Goal: Task Accomplishment & Management: Complete application form

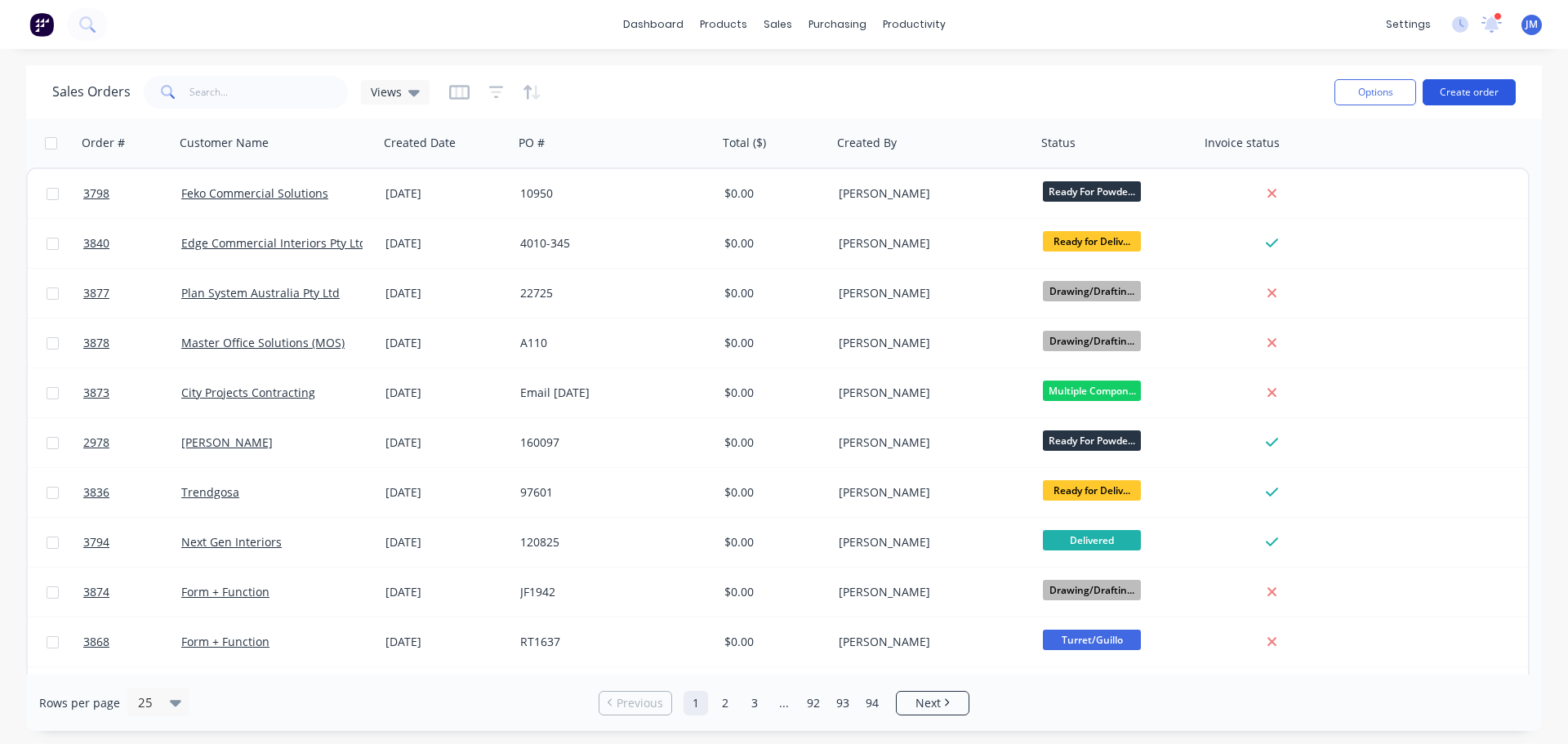
click at [1469, 92] on button "Create order" at bounding box center [1468, 92] width 93 height 26
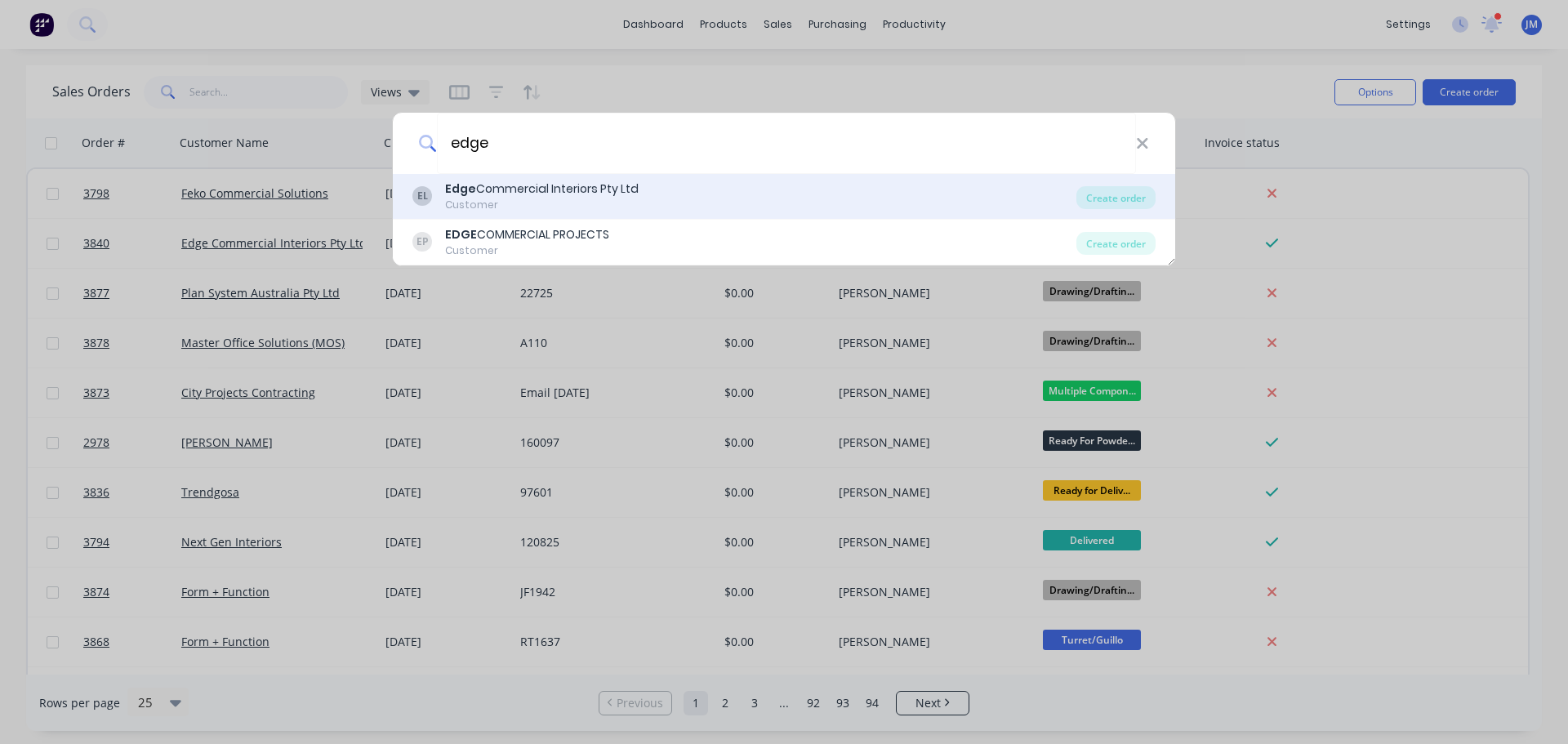
type input "edge"
click at [526, 192] on div "Edge Commercial Interiors Pty Ltd" at bounding box center [542, 188] width 194 height 17
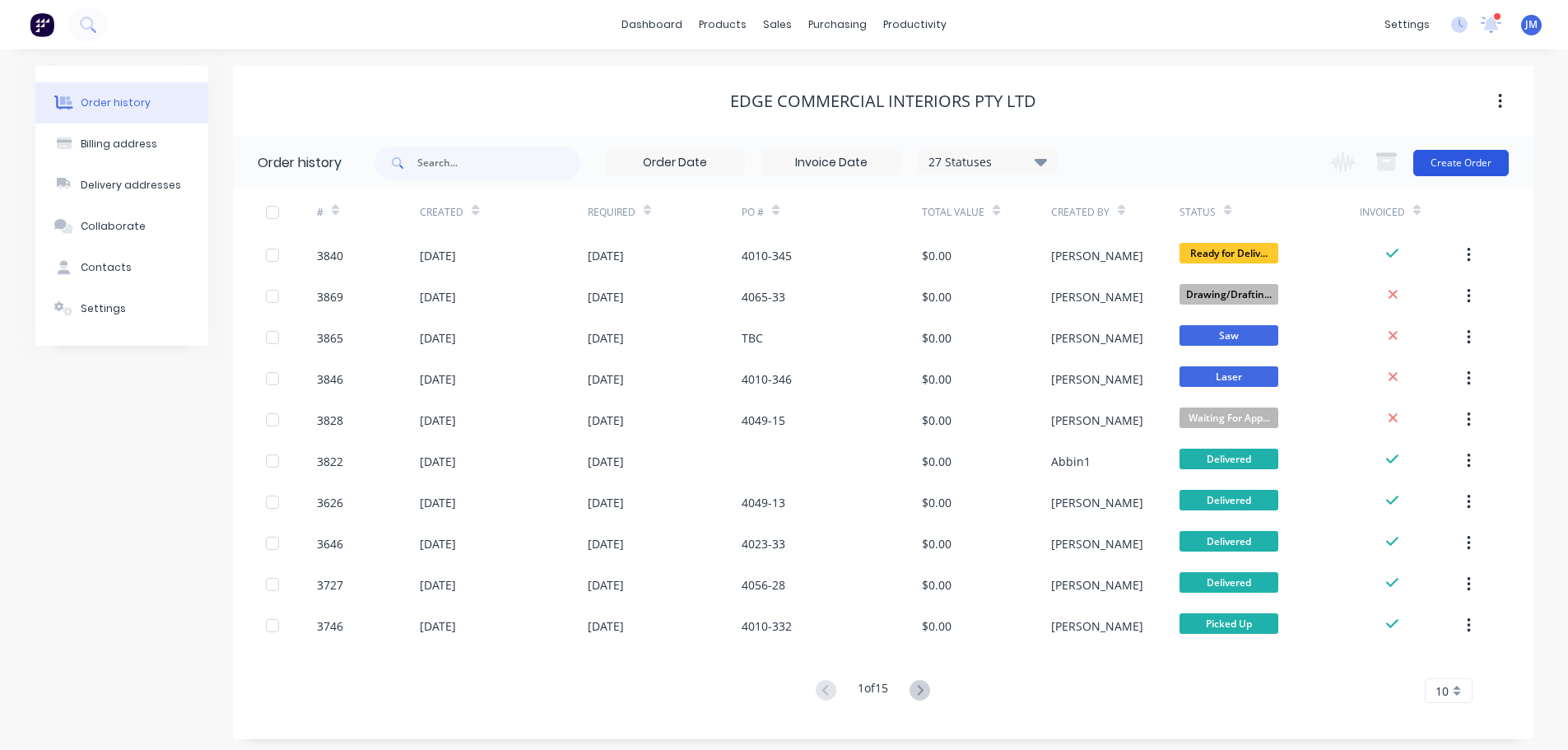
click at [1465, 162] on button "Create Order" at bounding box center [1461, 163] width 96 height 26
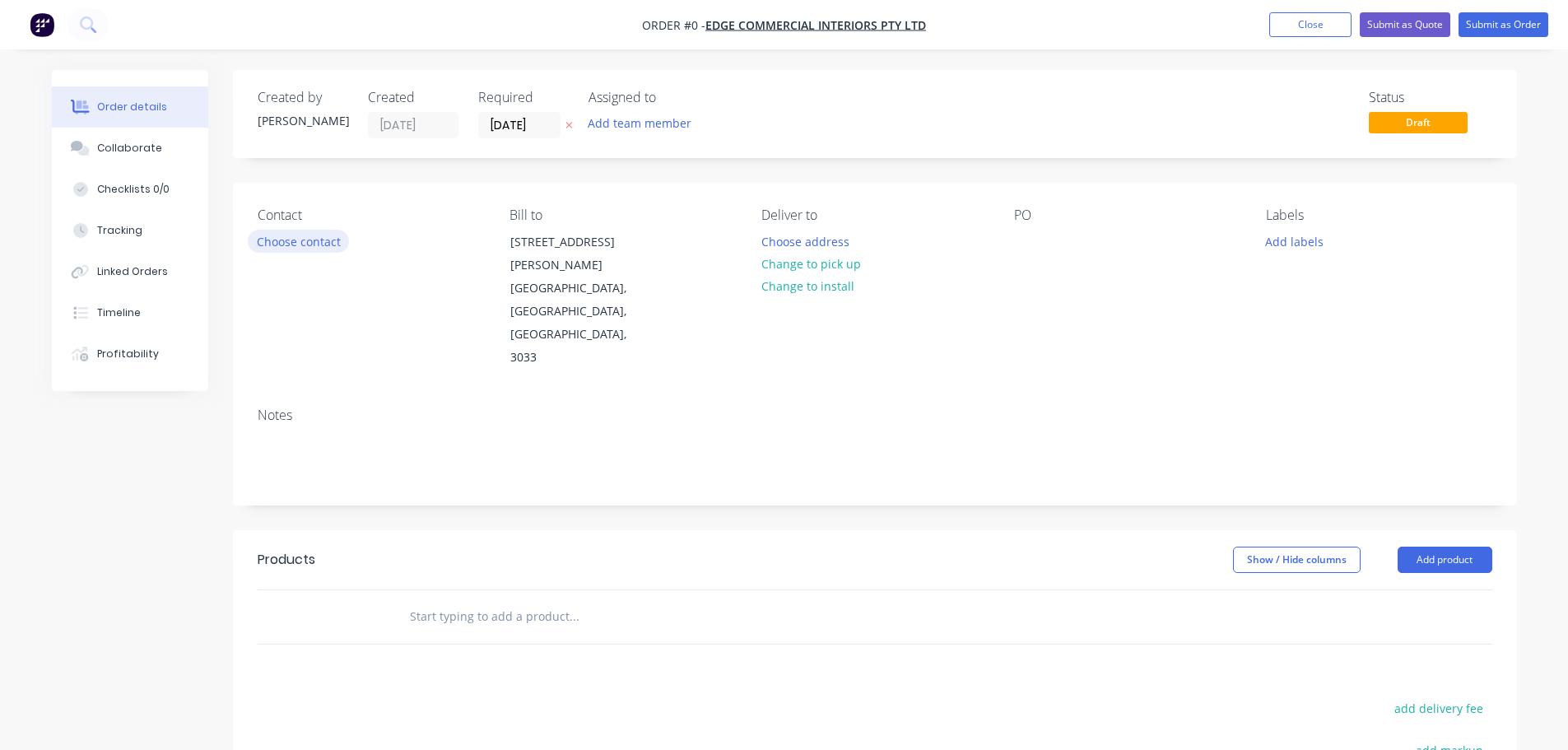
click at [293, 236] on button "Choose contact" at bounding box center [298, 240] width 101 height 22
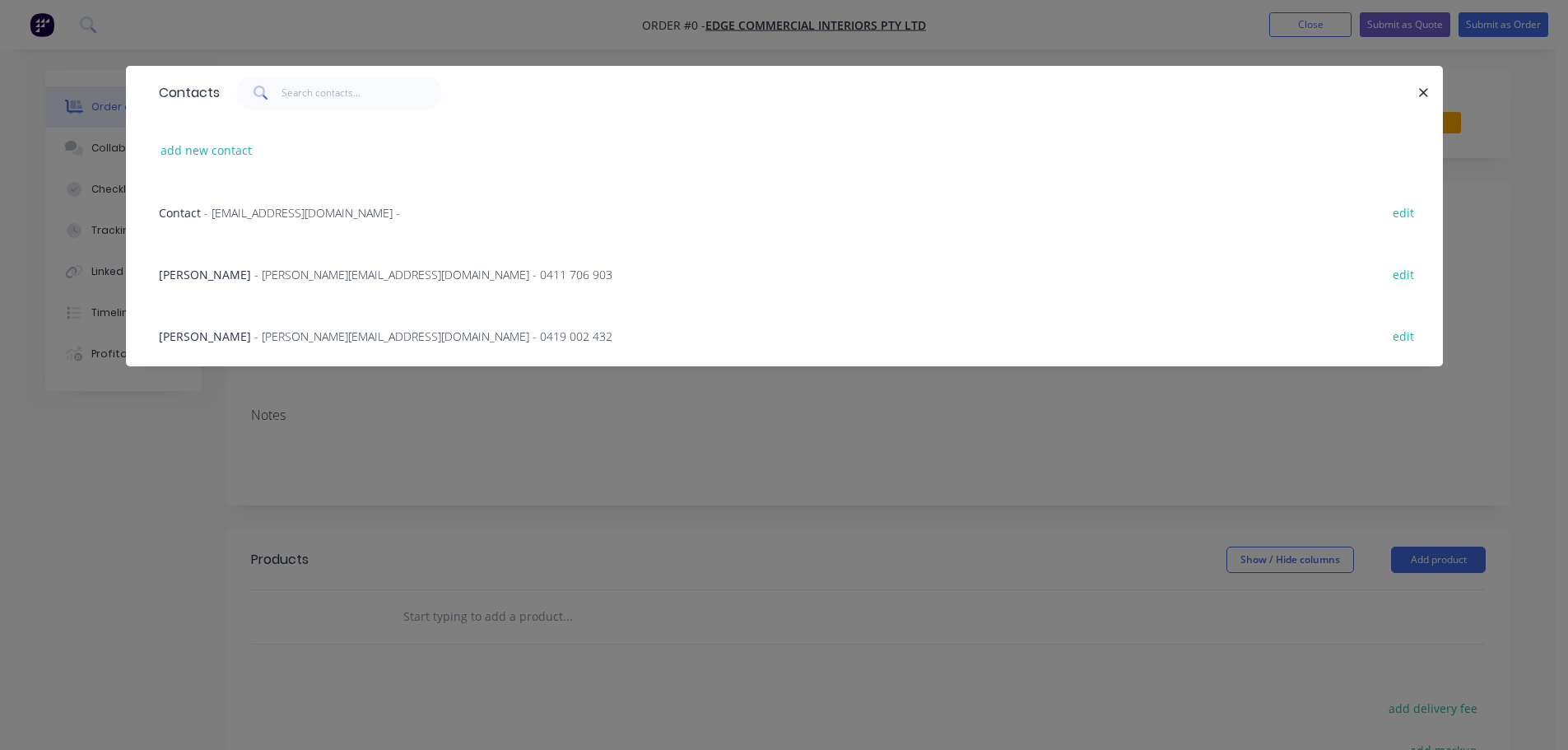
click at [305, 330] on span "- [PERSON_NAME][EMAIL_ADDRESS][DOMAIN_NAME] - 0419 002 432" at bounding box center [434, 336] width 358 height 16
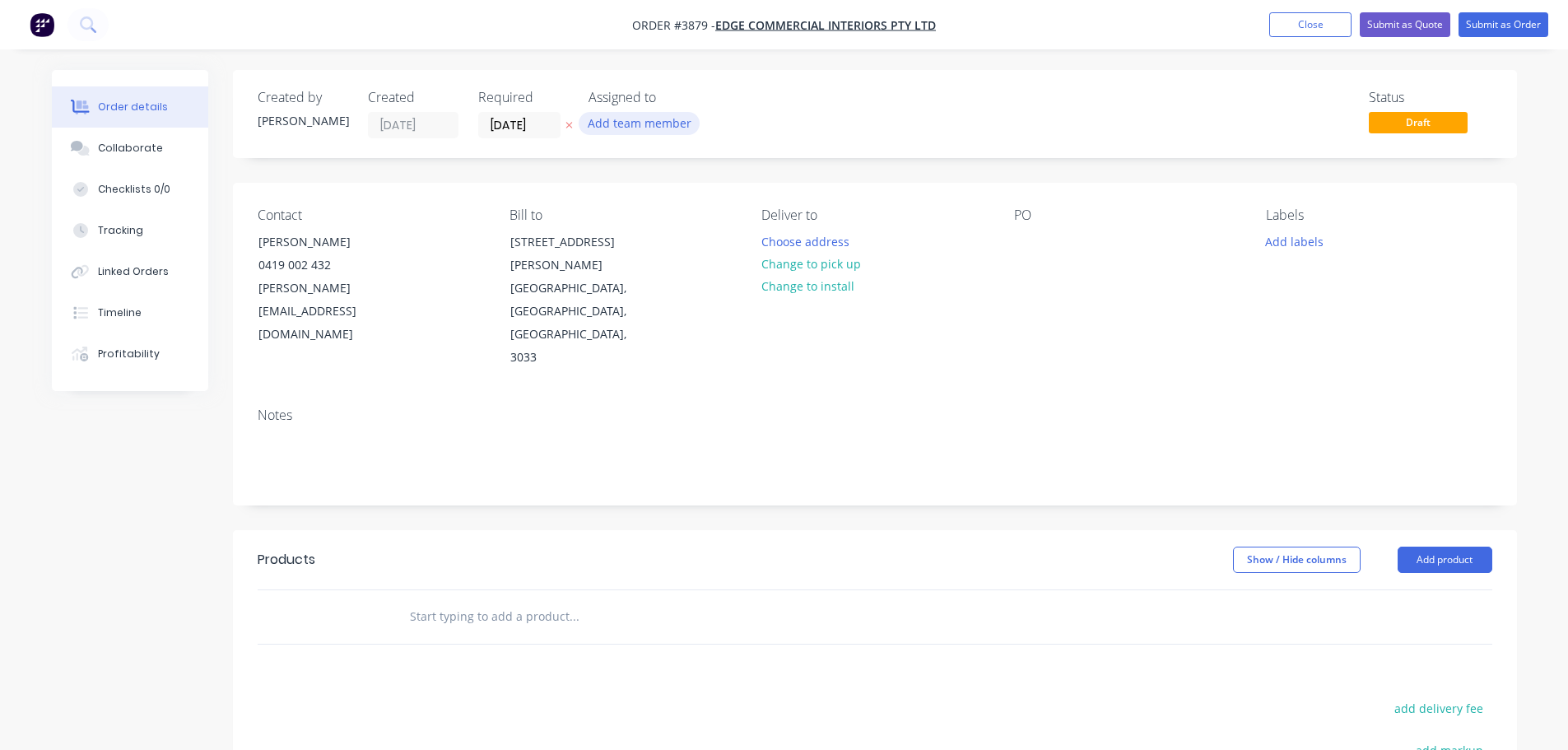
click at [623, 125] on button "Add team member" at bounding box center [639, 123] width 121 height 22
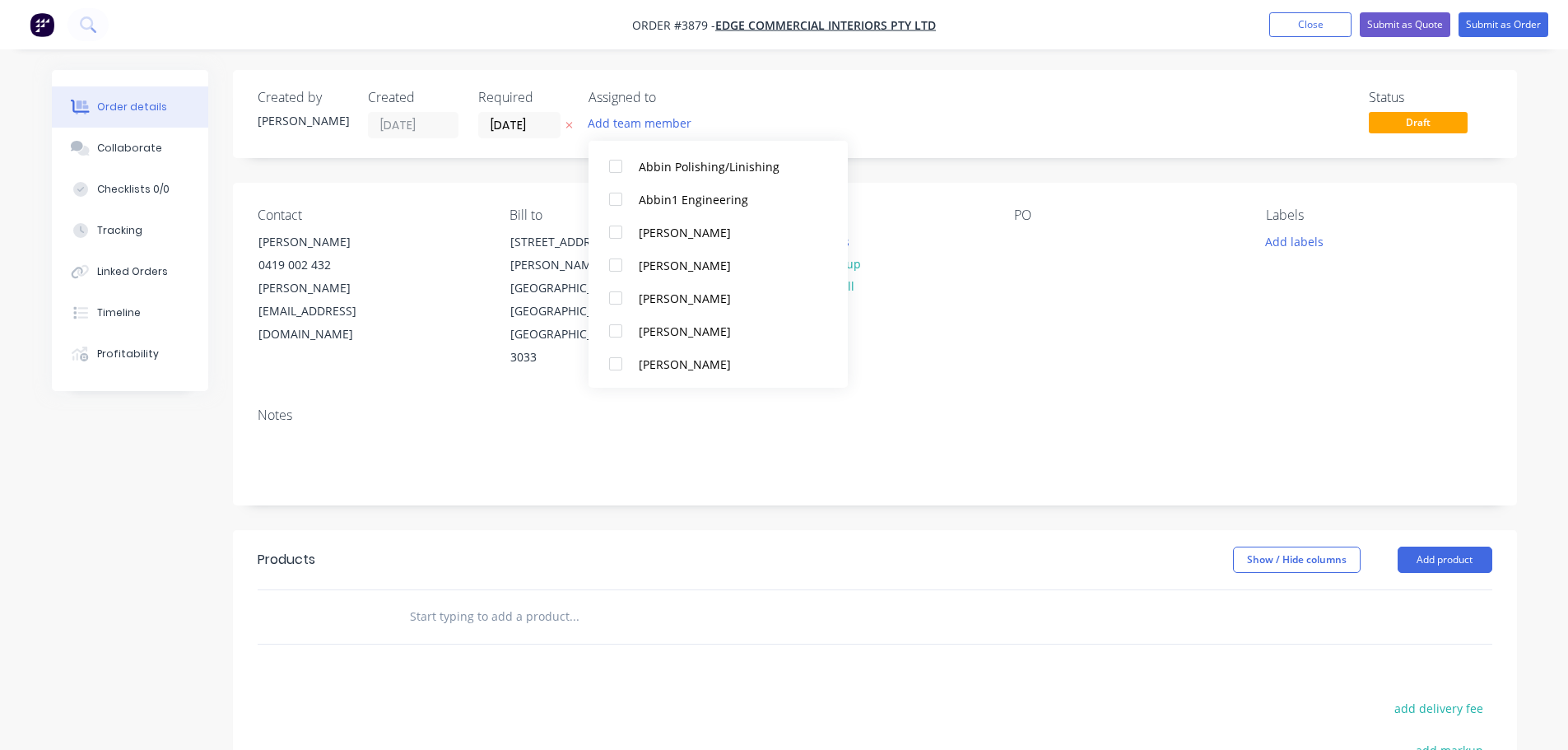
scroll to position [412, 0]
click at [622, 274] on div at bounding box center [616, 264] width 33 height 33
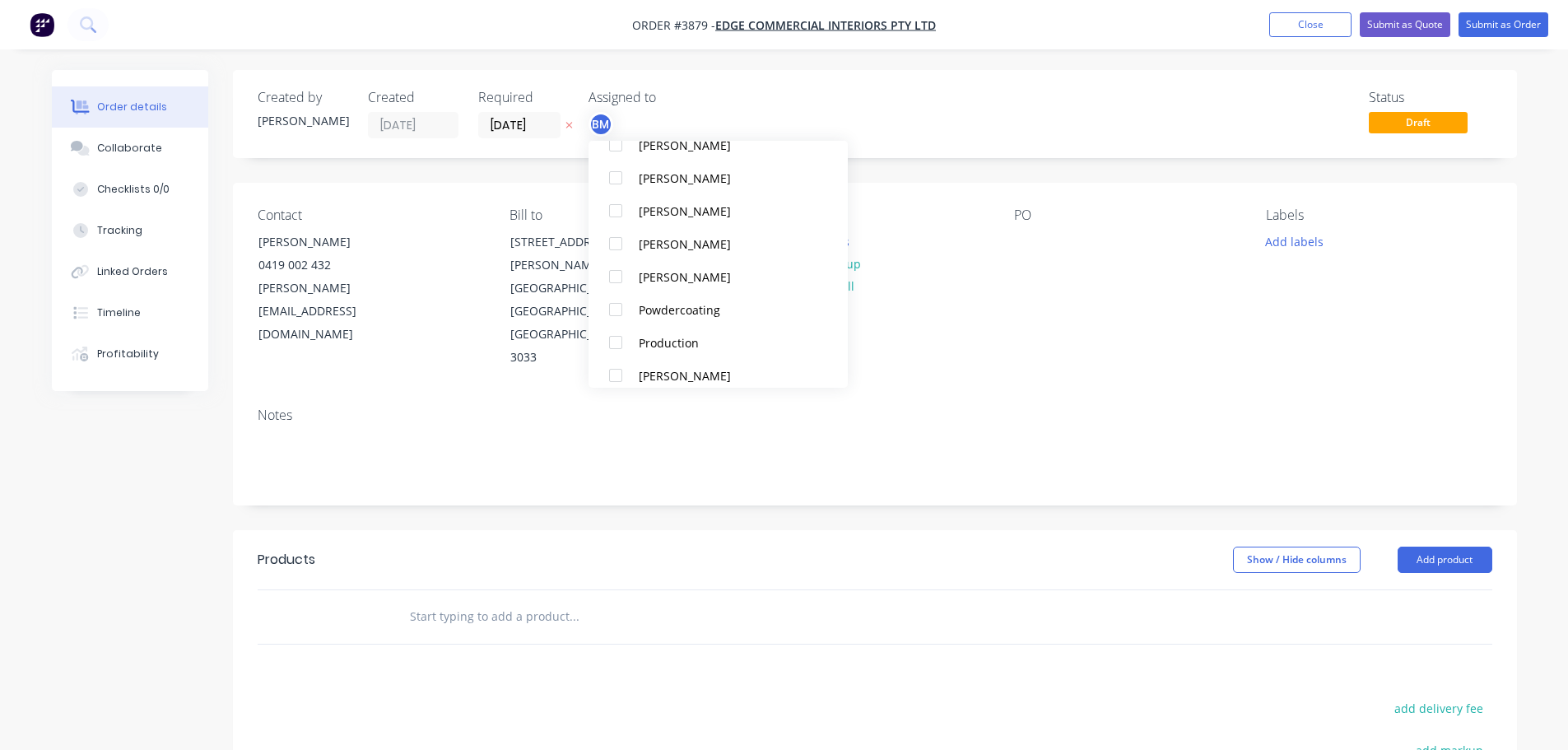
scroll to position [988, 0]
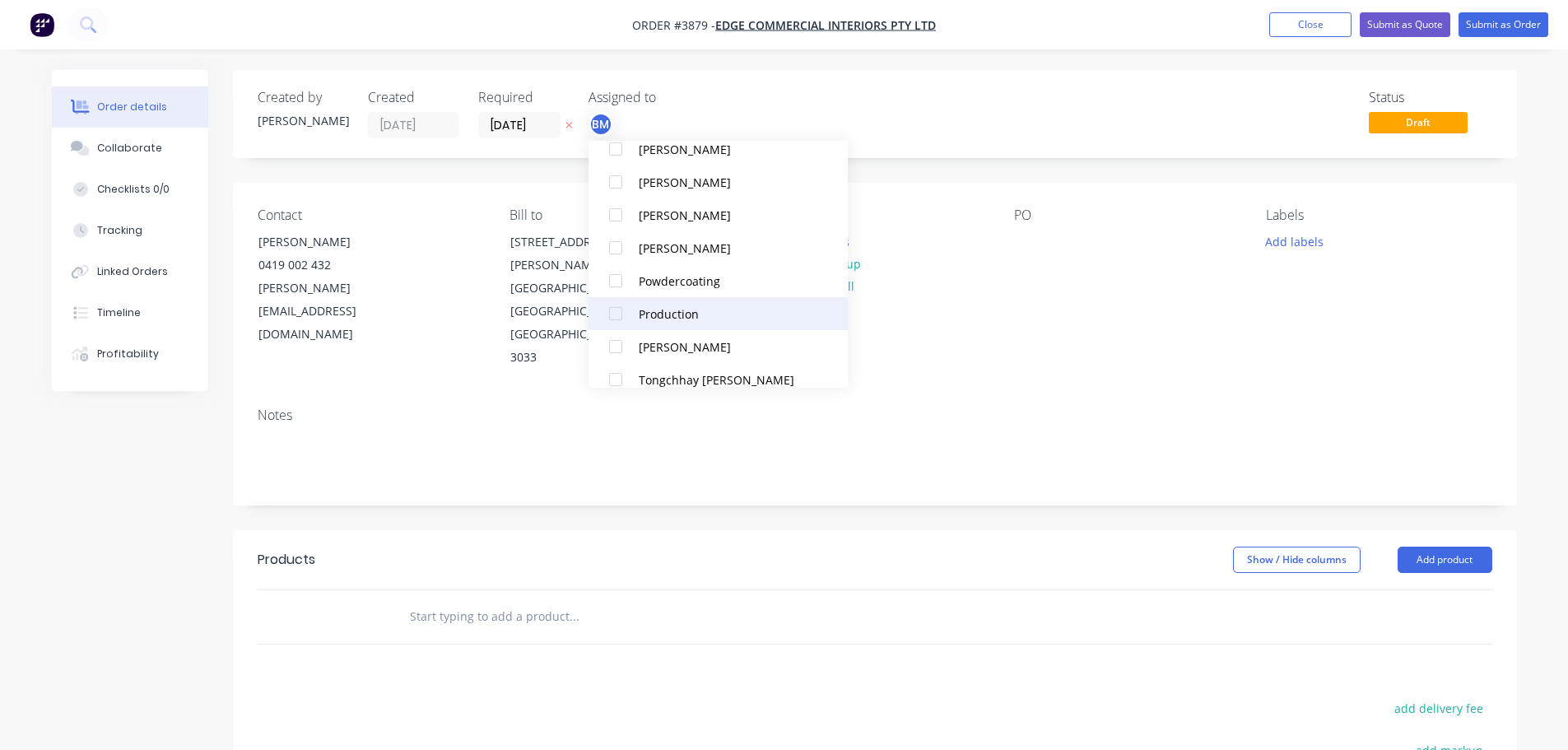
click at [667, 301] on button "Production" at bounding box center [719, 313] width 259 height 33
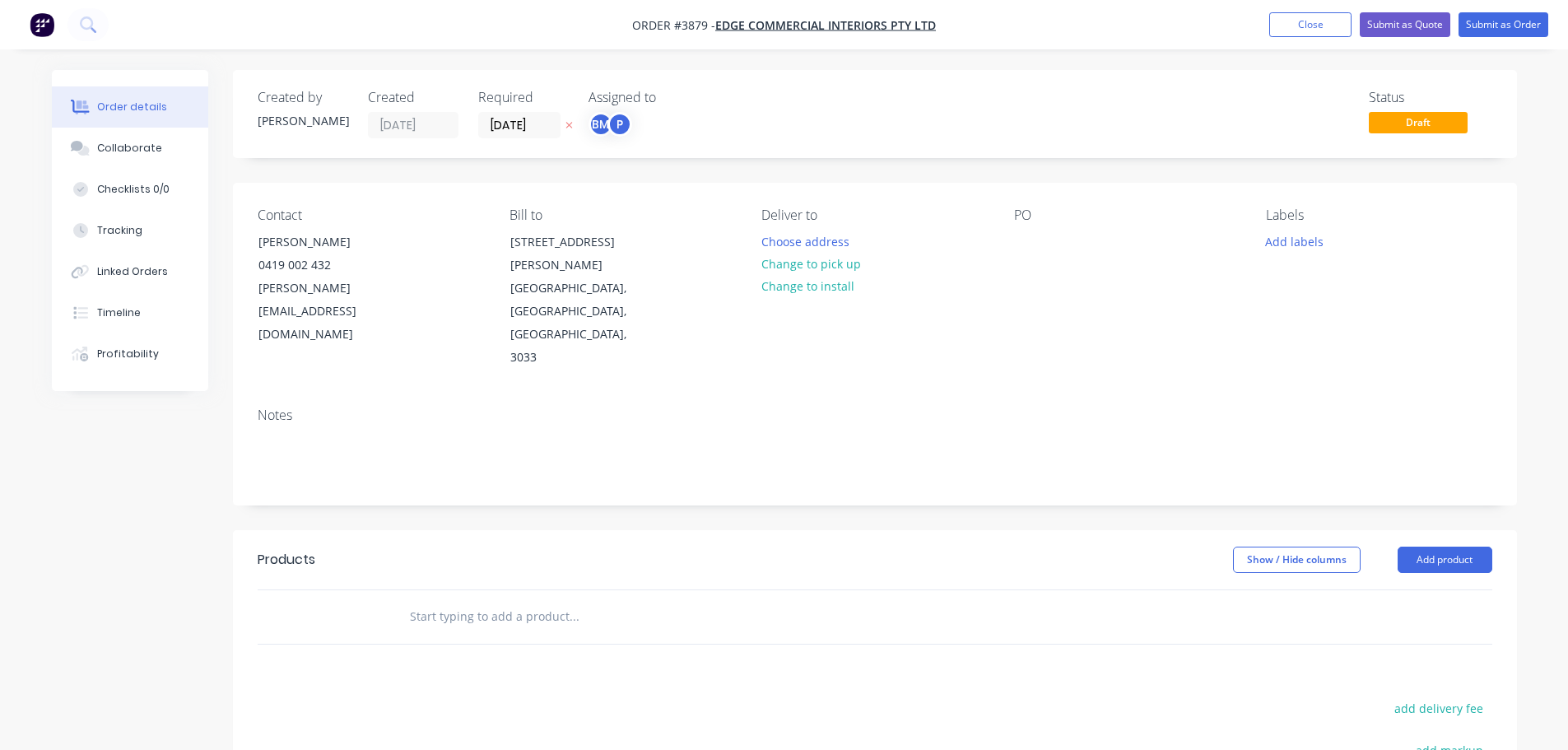
click at [963, 289] on div "Deliver to Choose address Change to pick up Change to install" at bounding box center [874, 289] width 226 height 163
click at [784, 232] on button "Choose address" at bounding box center [805, 240] width 105 height 22
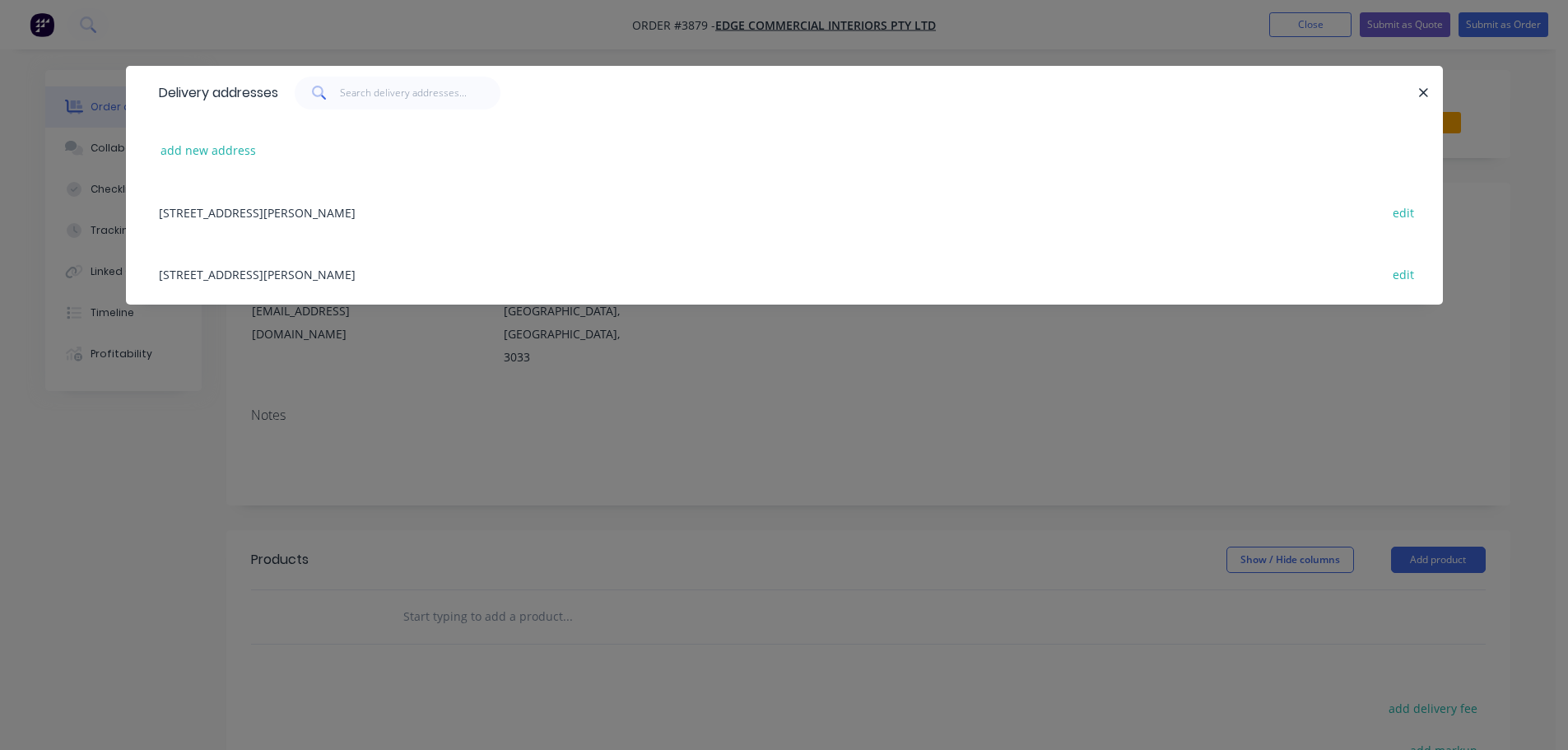
click at [310, 279] on div "[STREET_ADDRESS][PERSON_NAME] edit" at bounding box center [784, 274] width 1268 height 62
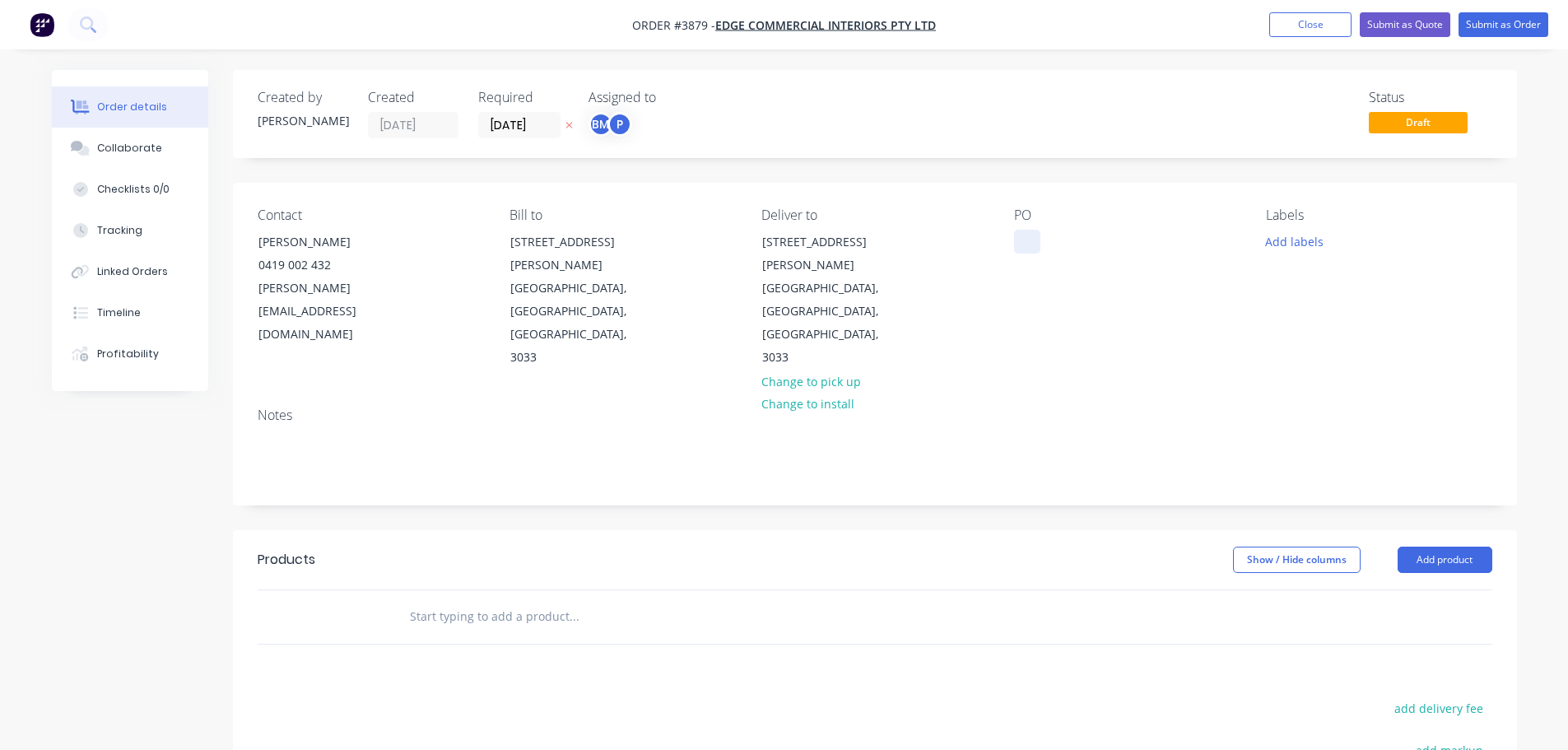
click at [1039, 238] on div at bounding box center [1027, 241] width 26 height 24
click at [138, 140] on button "Collaborate" at bounding box center [130, 148] width 156 height 41
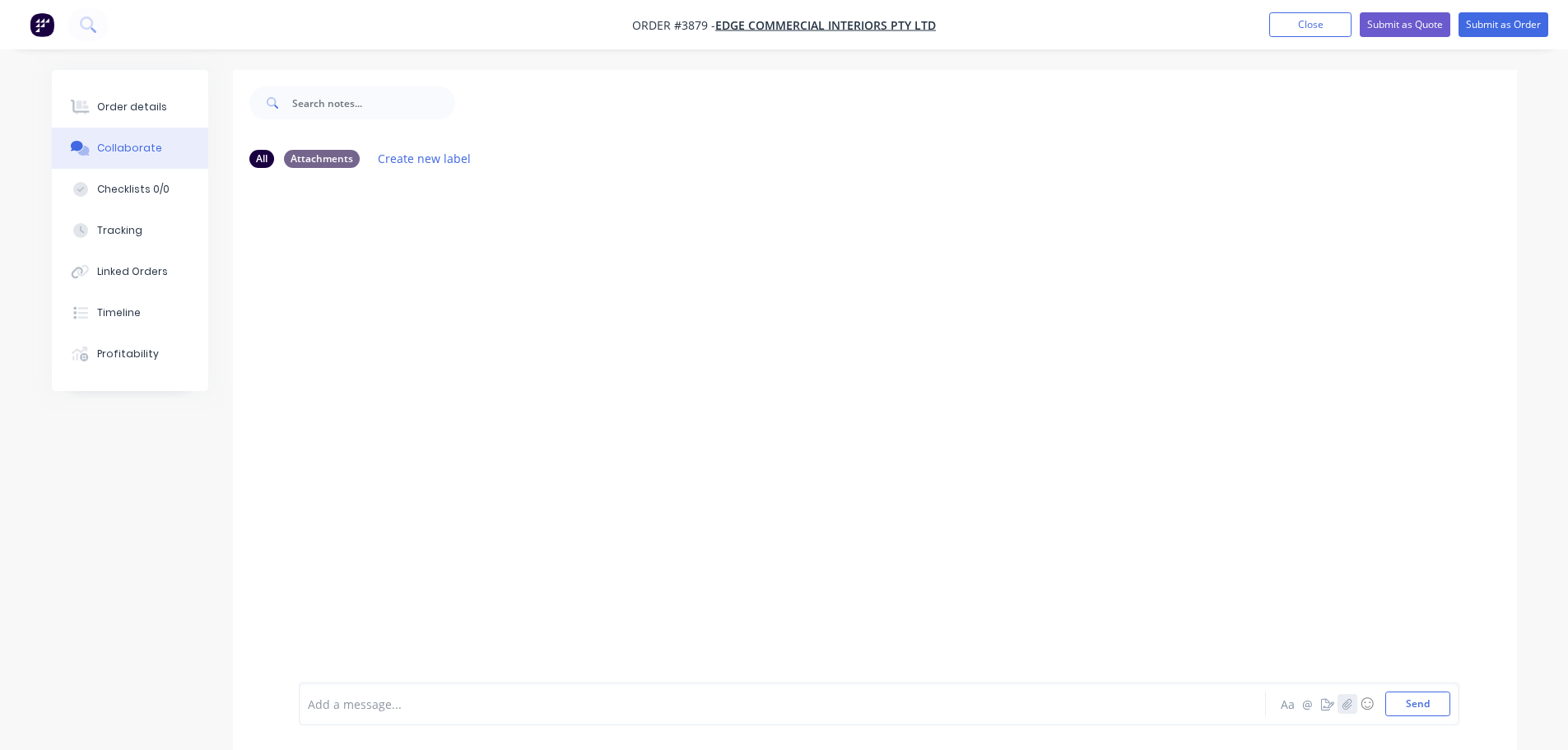
click at [1345, 700] on icon "button" at bounding box center [1346, 703] width 10 height 12
click at [1422, 702] on button "Send" at bounding box center [1417, 703] width 65 height 25
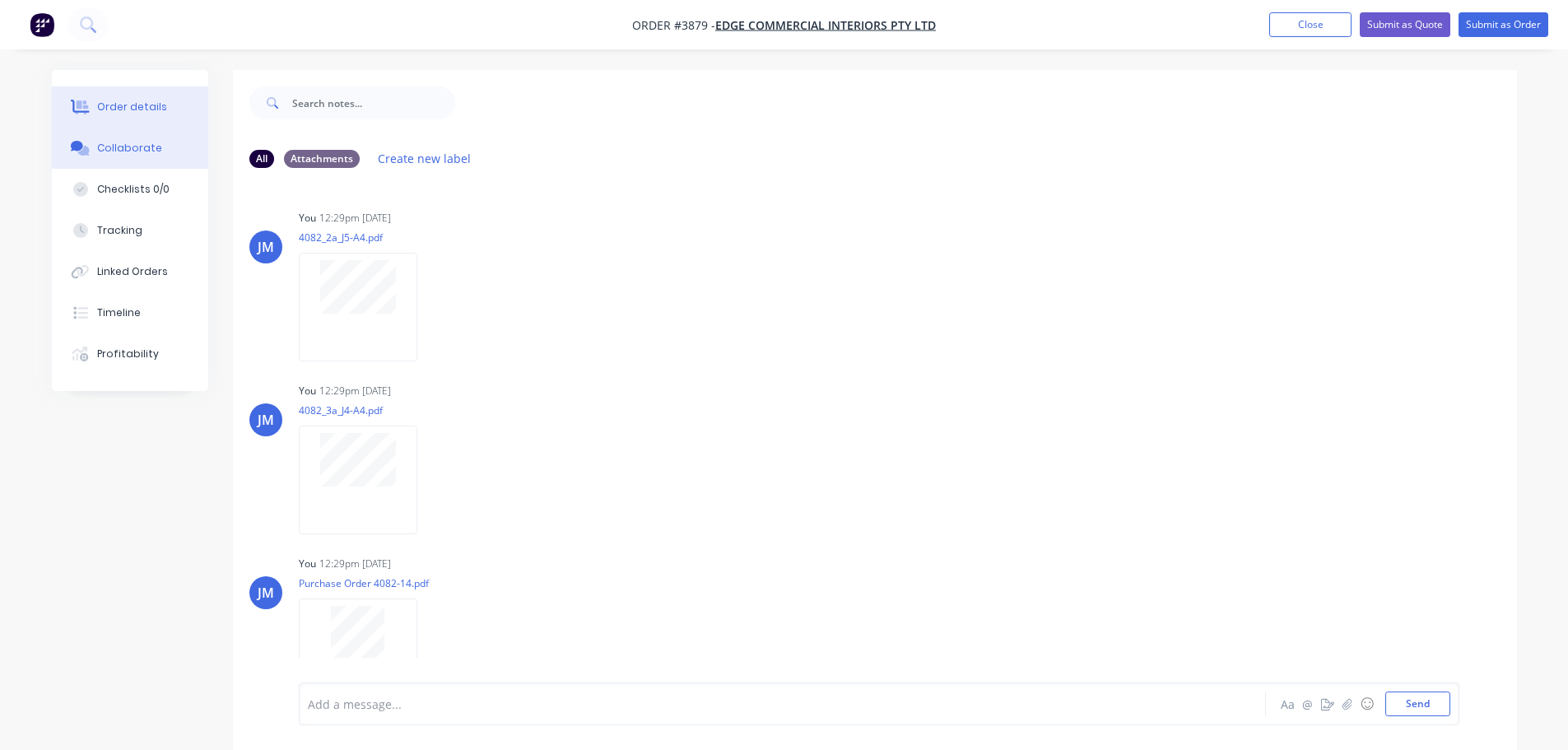
click at [153, 112] on div "Order details" at bounding box center [132, 107] width 70 height 15
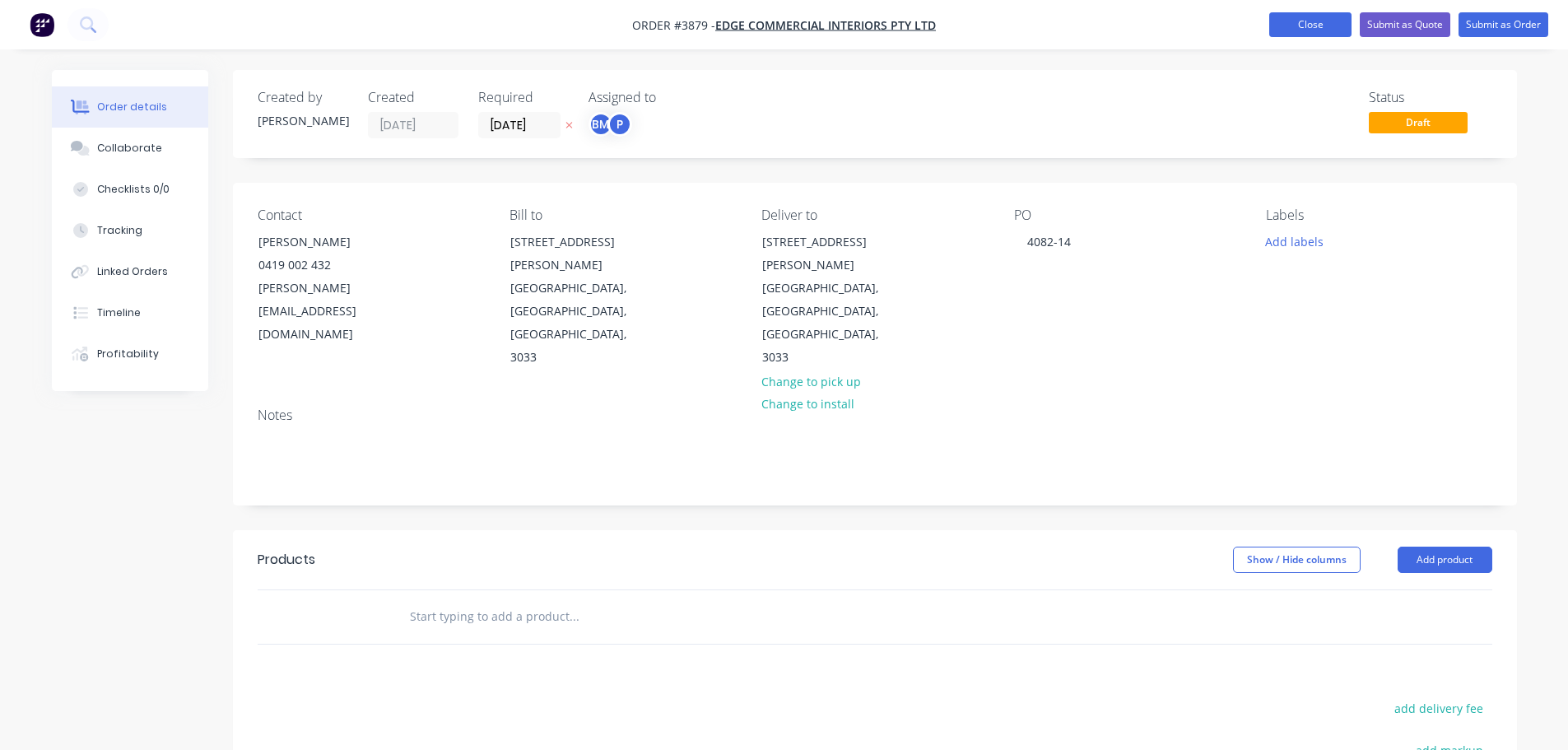
click at [1331, 25] on button "Close" at bounding box center [1310, 25] width 82 height 25
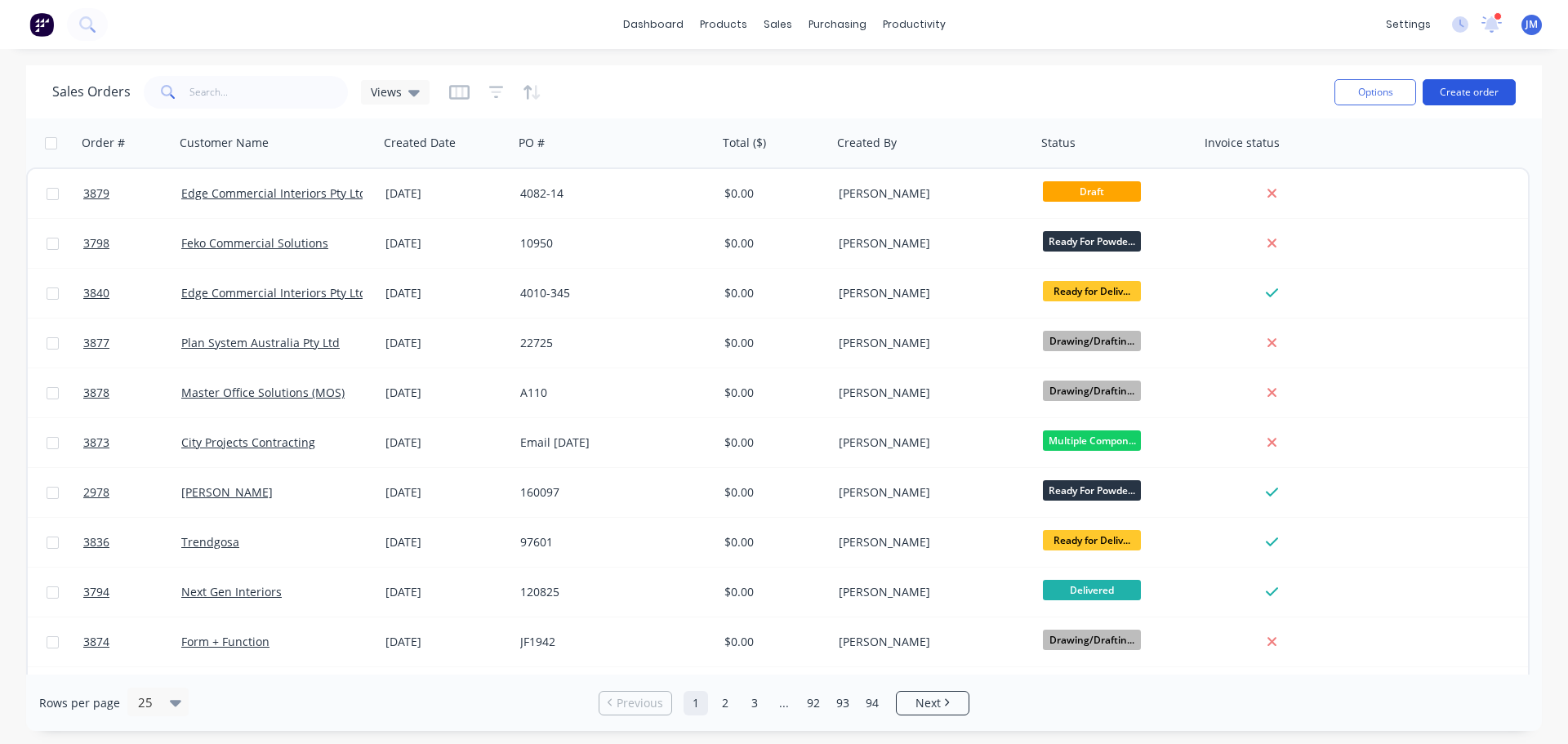
click at [1464, 92] on button "Create order" at bounding box center [1468, 92] width 93 height 26
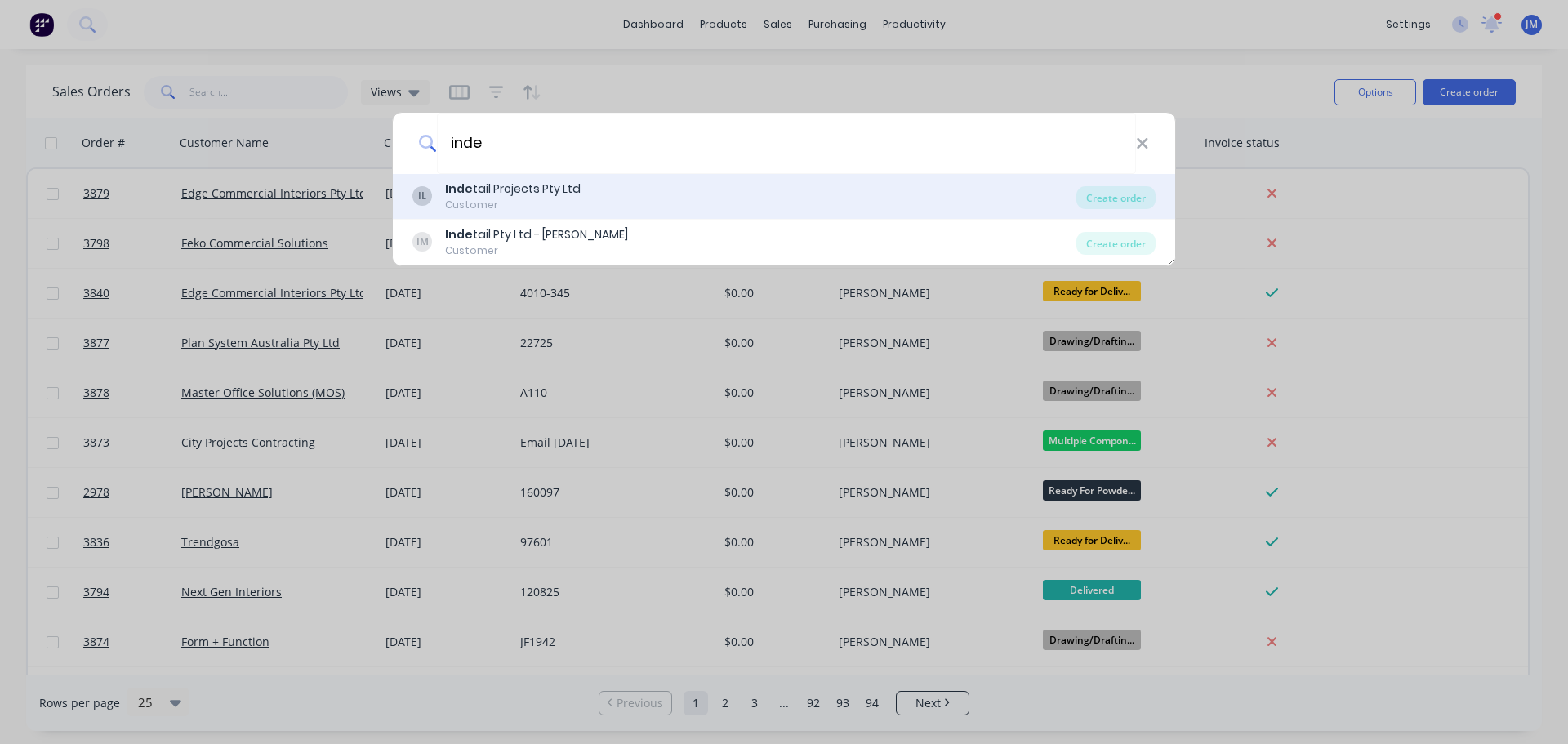
type input "inde"
click at [505, 178] on div "IL Inde tail Projects Pty Ltd Customer Create order" at bounding box center [784, 197] width 783 height 45
click at [516, 187] on div "Inde tail Projects Pty Ltd" at bounding box center [513, 188] width 136 height 17
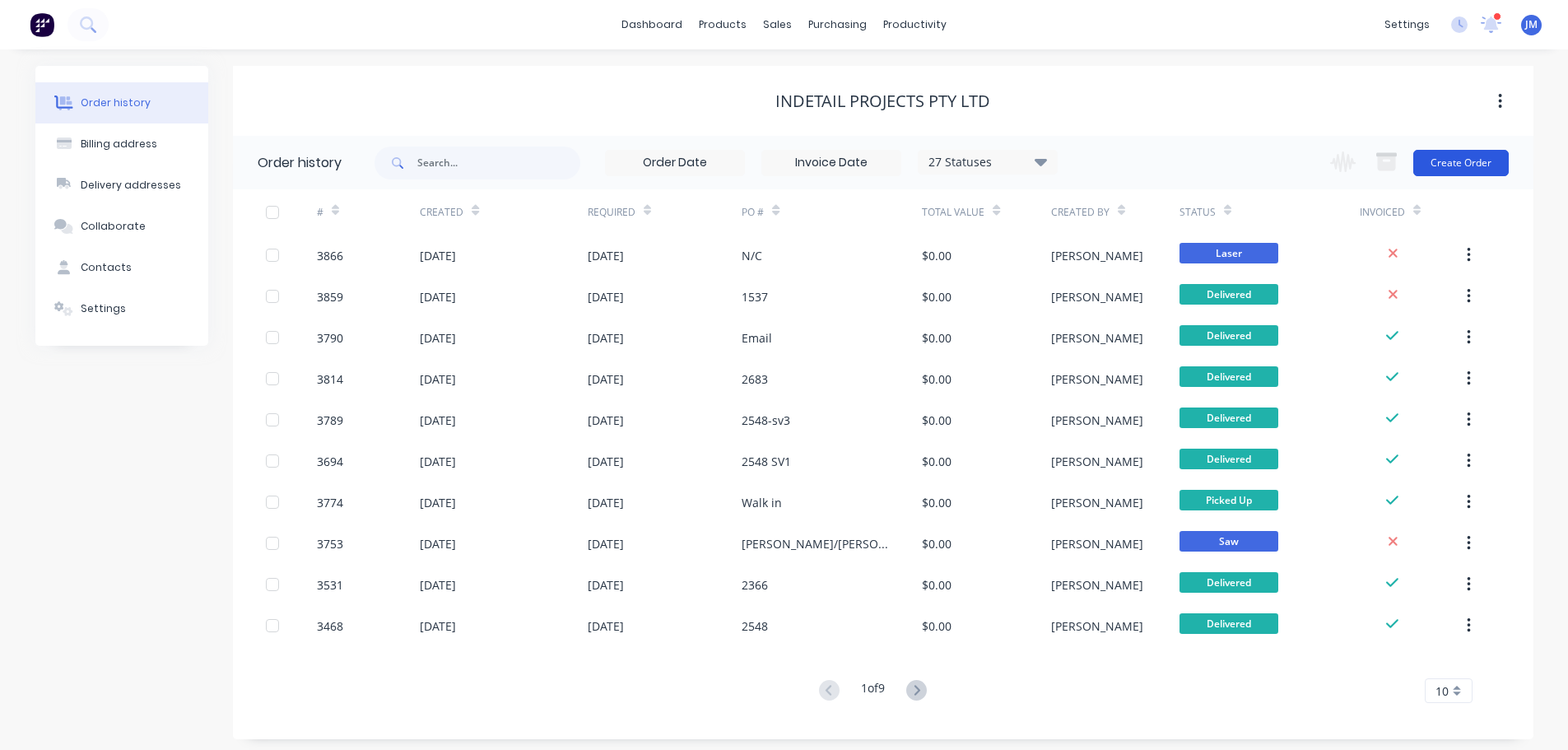
click at [1495, 160] on button "Create Order" at bounding box center [1461, 163] width 96 height 26
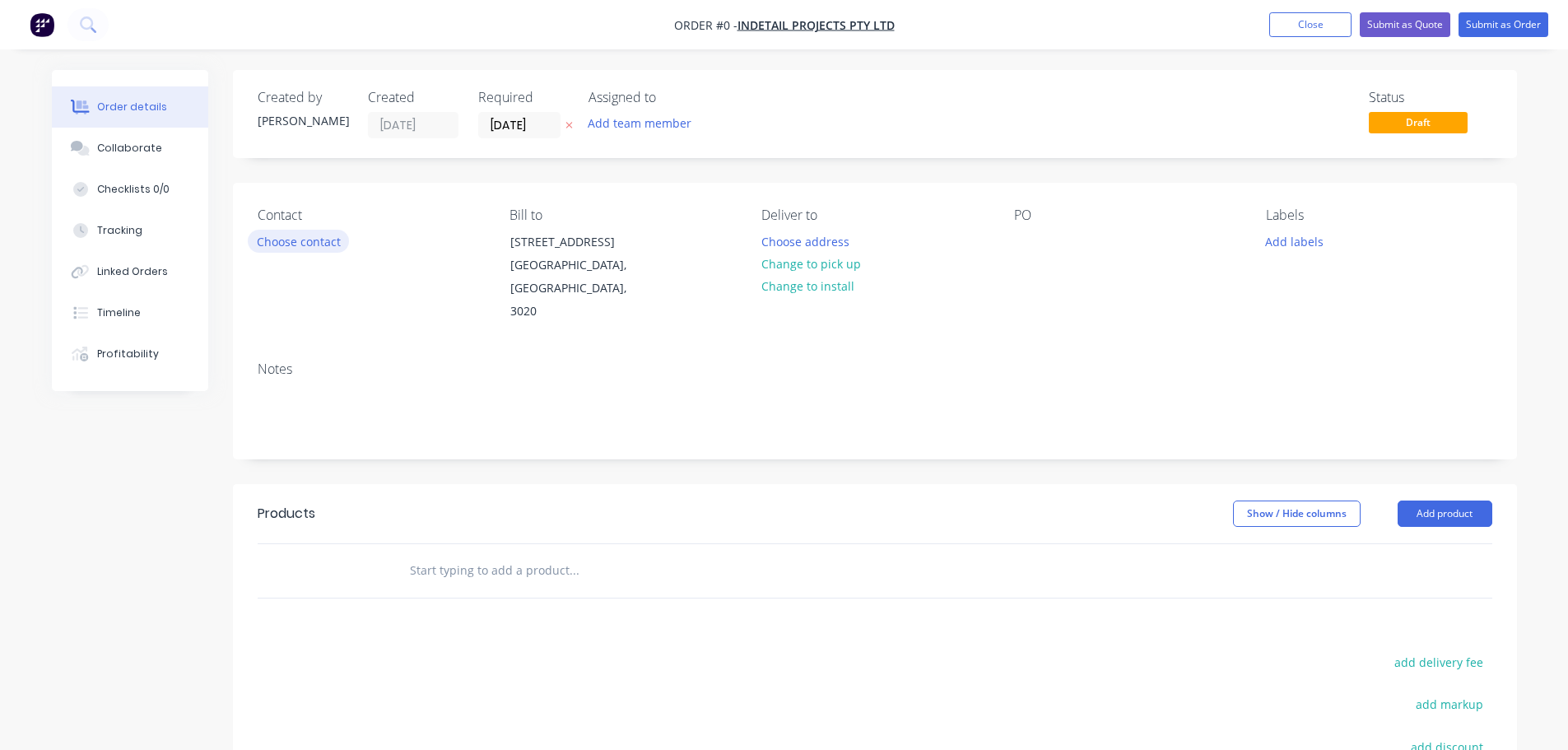
click at [314, 247] on button "Choose contact" at bounding box center [298, 240] width 101 height 22
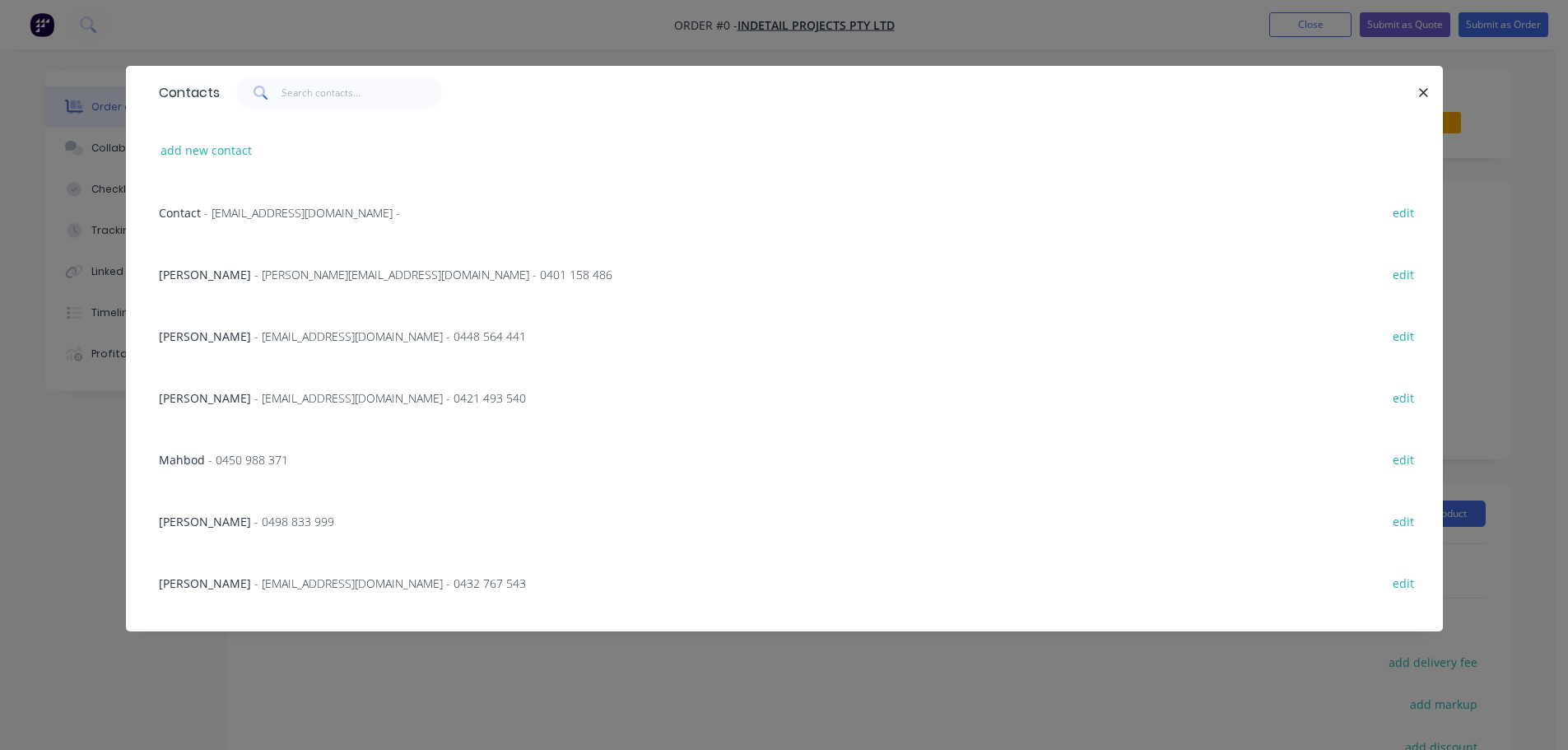
click at [255, 520] on span "- 0498 833 999" at bounding box center [294, 521] width 79 height 16
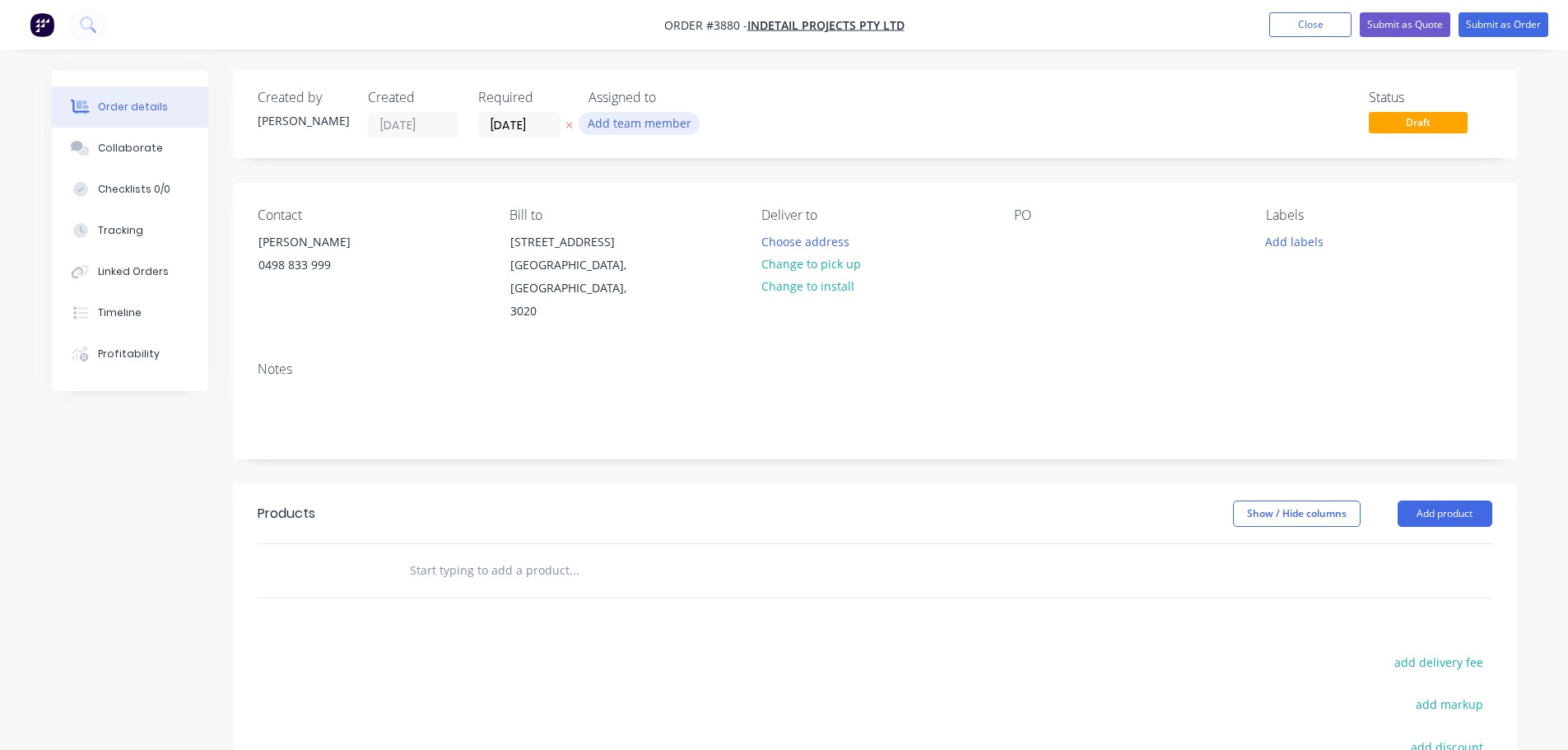
click at [632, 126] on button "Add team member" at bounding box center [639, 123] width 121 height 22
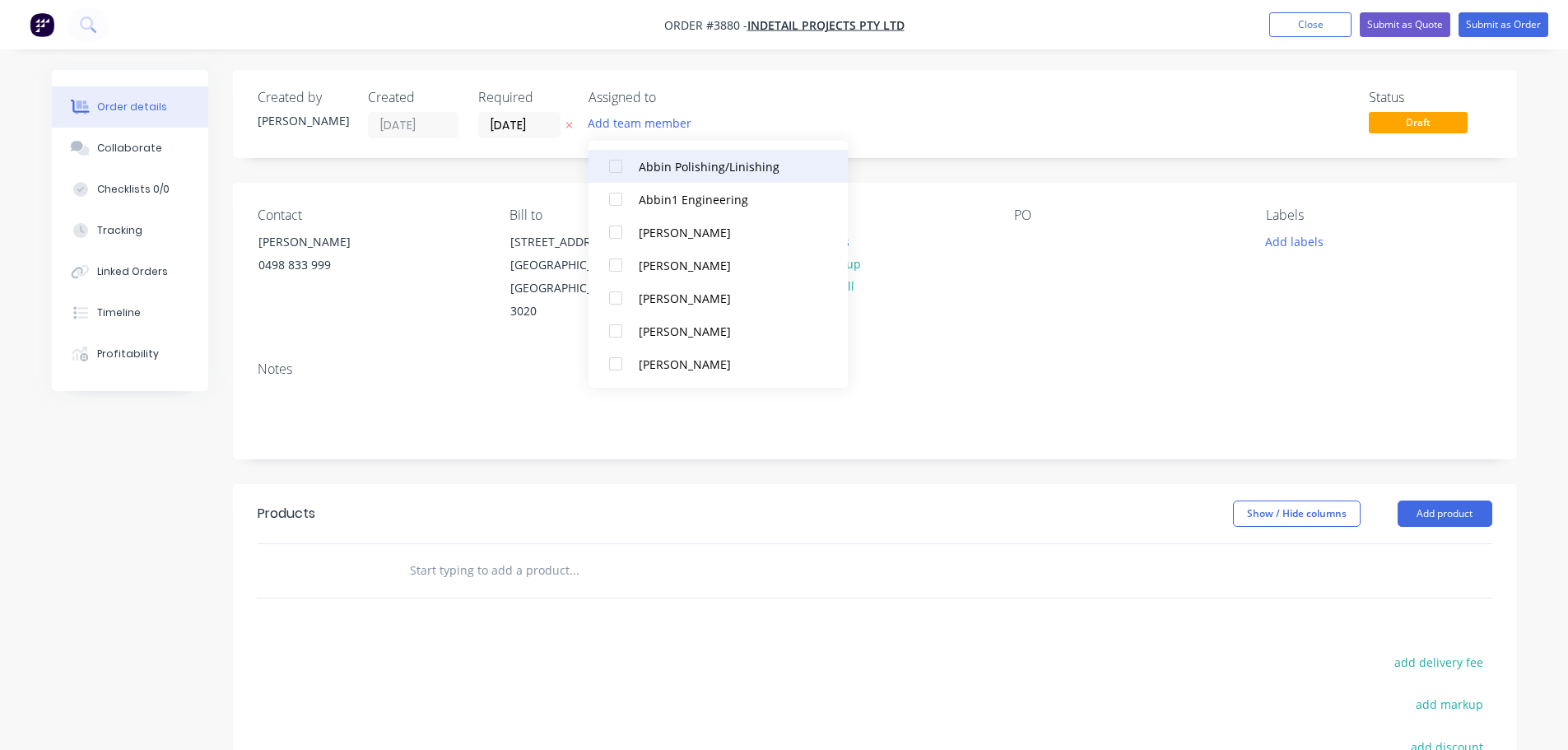
scroll to position [412, 0]
click at [616, 261] on div at bounding box center [616, 264] width 33 height 33
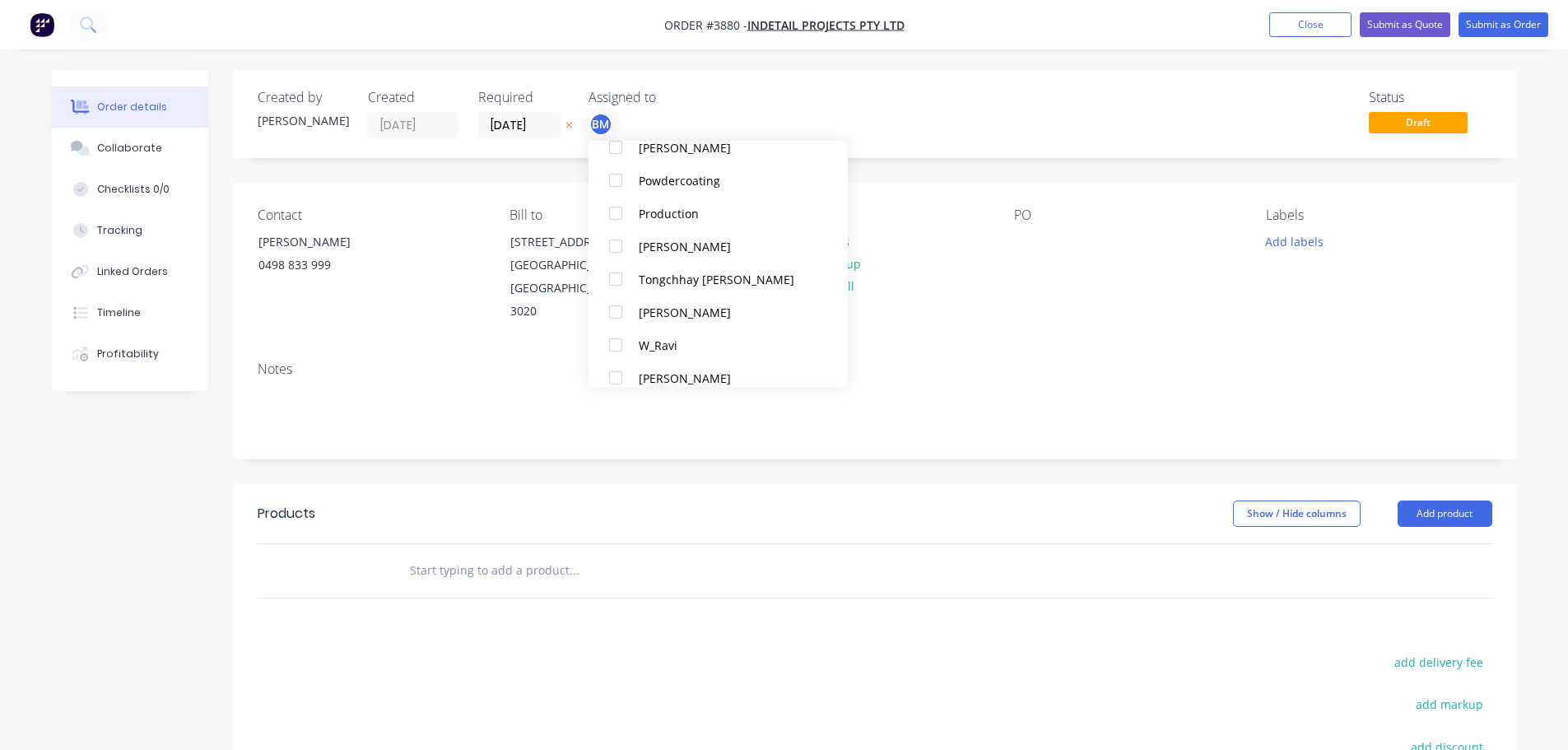
scroll to position [1104, 0]
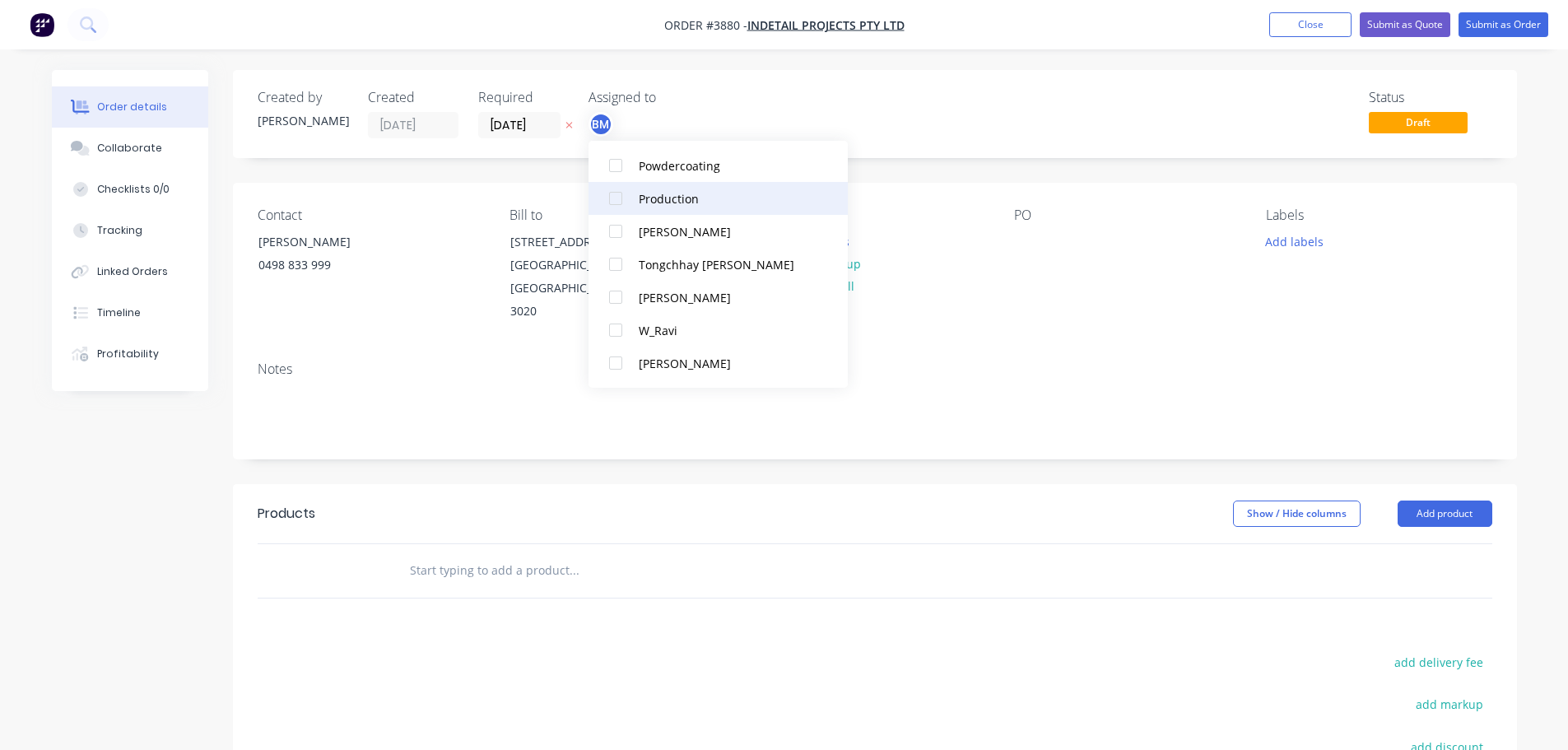
click at [622, 196] on div at bounding box center [616, 198] width 33 height 33
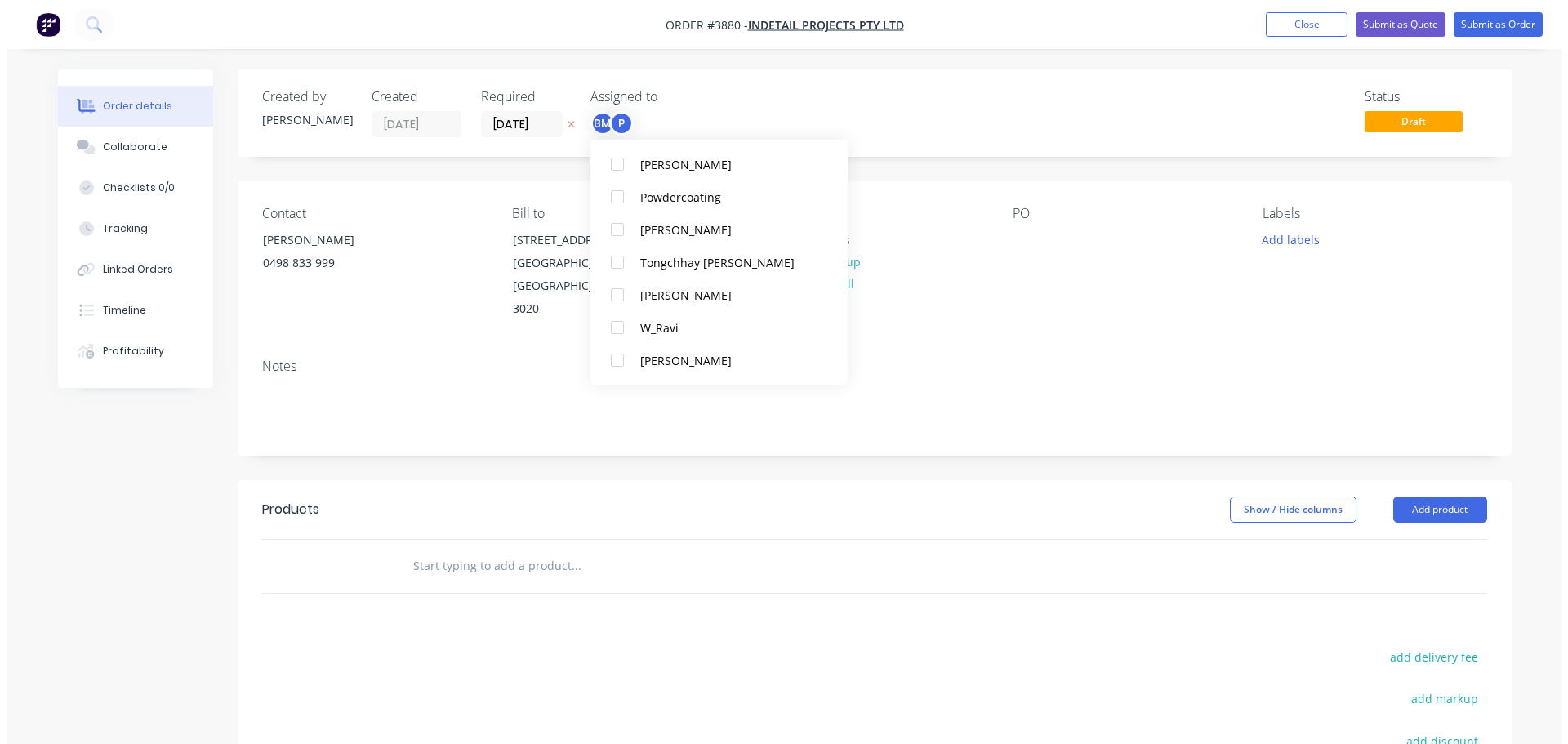
scroll to position [49, 0]
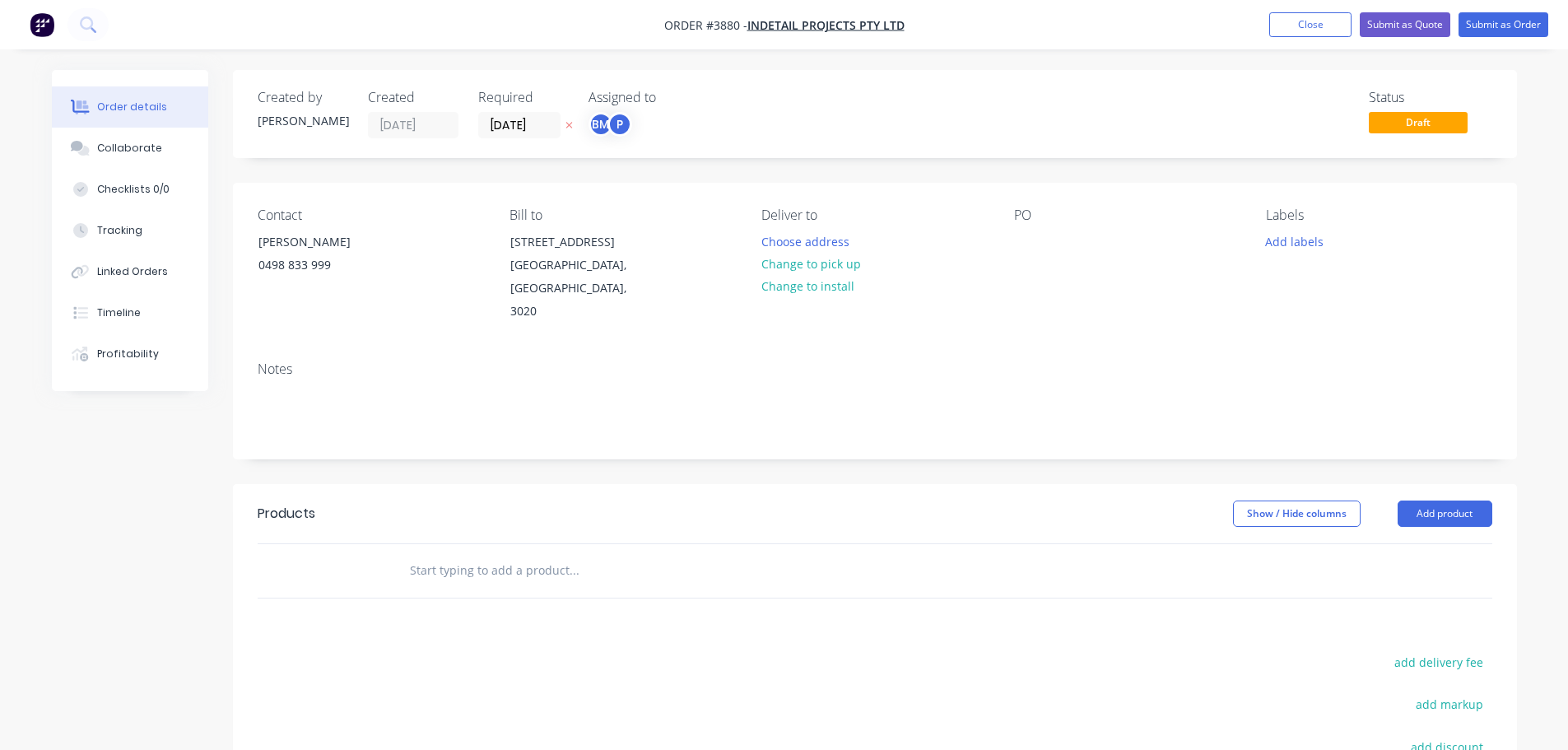
click at [960, 270] on div "Deliver to Choose address Change to pick up Change to install" at bounding box center [874, 265] width 226 height 116
click at [780, 227] on div "Deliver to Choose address Change to pick up Change to install" at bounding box center [874, 265] width 226 height 116
click at [782, 238] on button "Choose address" at bounding box center [805, 240] width 105 height 22
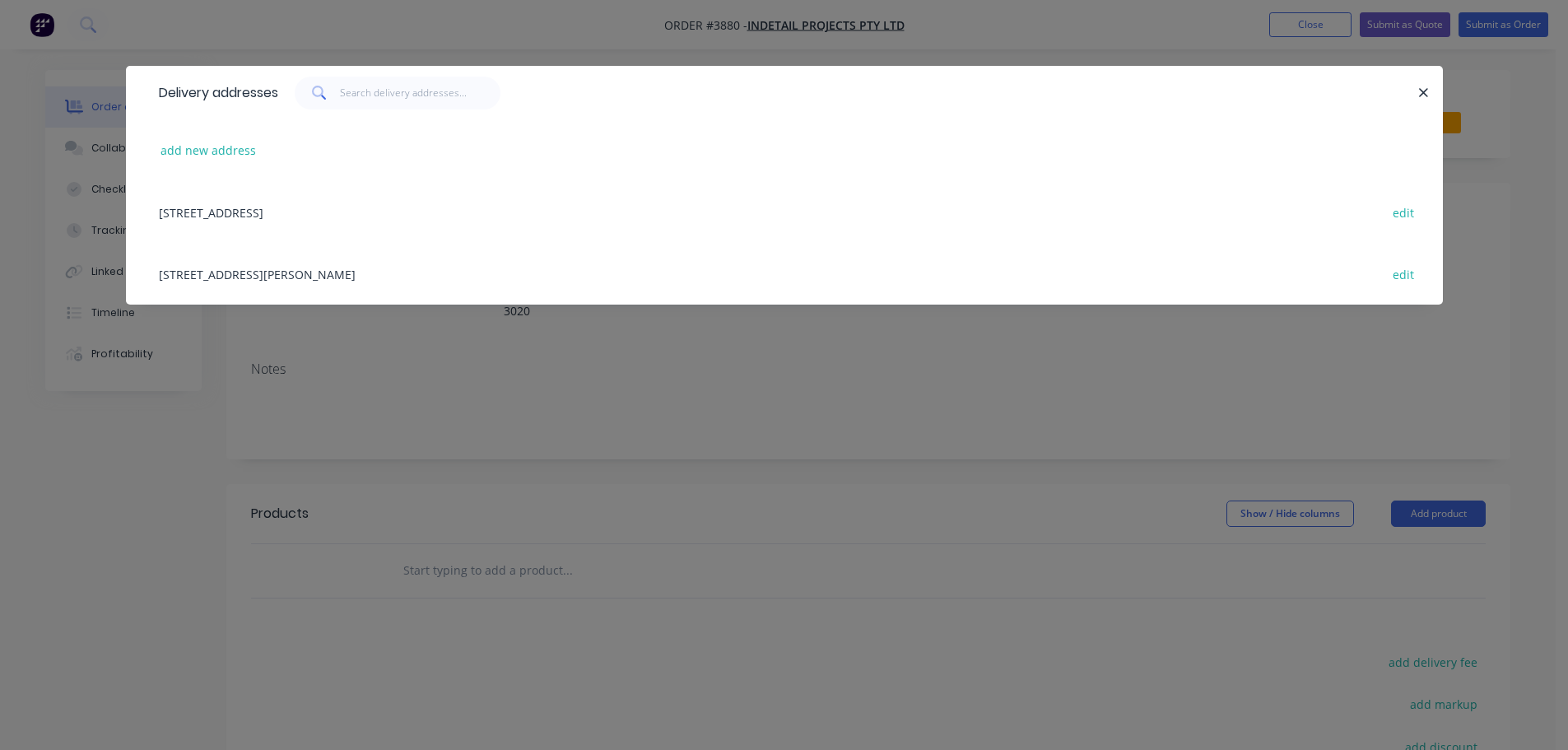
click at [307, 271] on div "[STREET_ADDRESS][PERSON_NAME] edit" at bounding box center [784, 274] width 1268 height 62
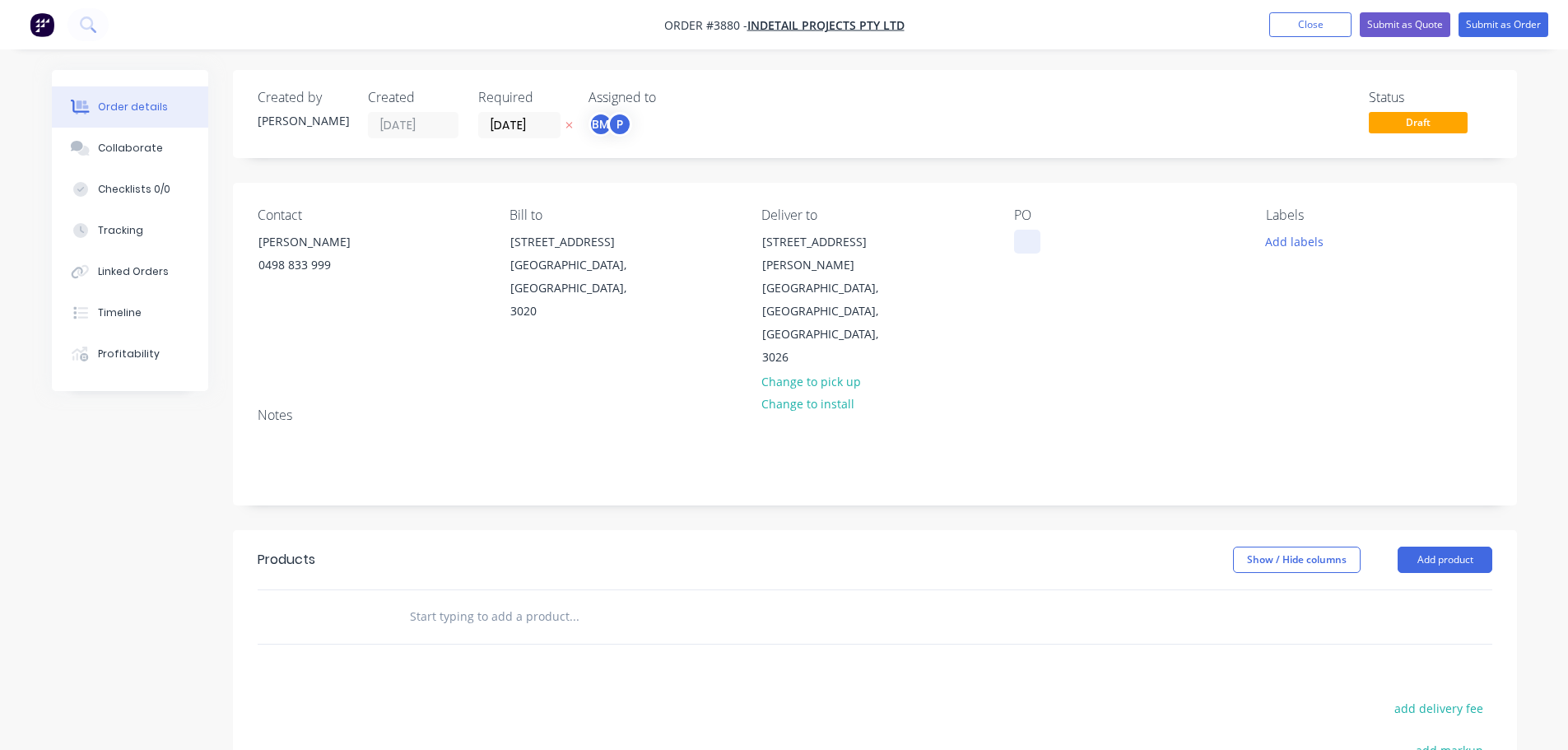
click at [1030, 238] on div at bounding box center [1027, 241] width 26 height 24
click at [136, 150] on div "Collaborate" at bounding box center [129, 148] width 65 height 15
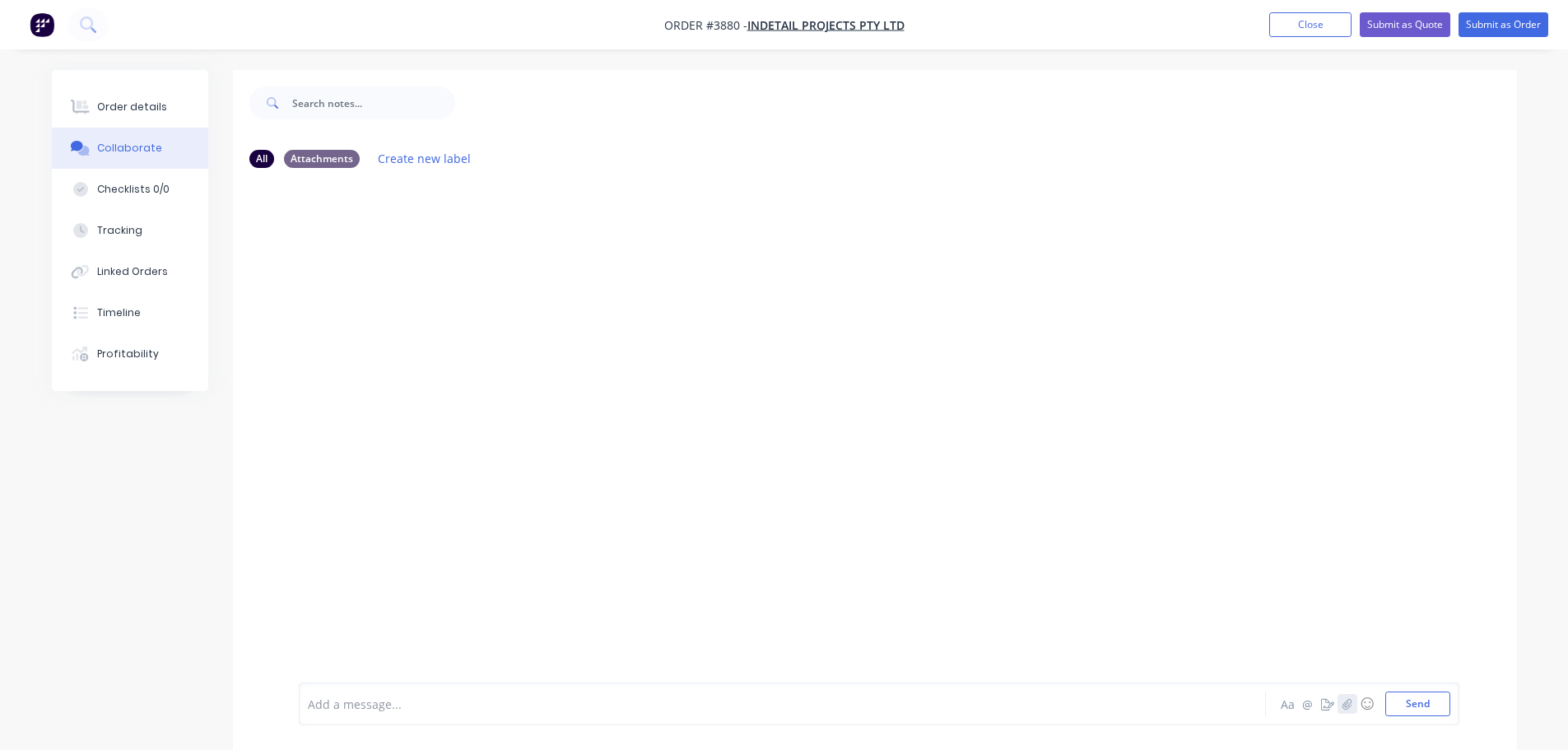
click at [1342, 710] on button "button" at bounding box center [1348, 704] width 20 height 20
click at [1424, 698] on button "Send" at bounding box center [1417, 703] width 65 height 25
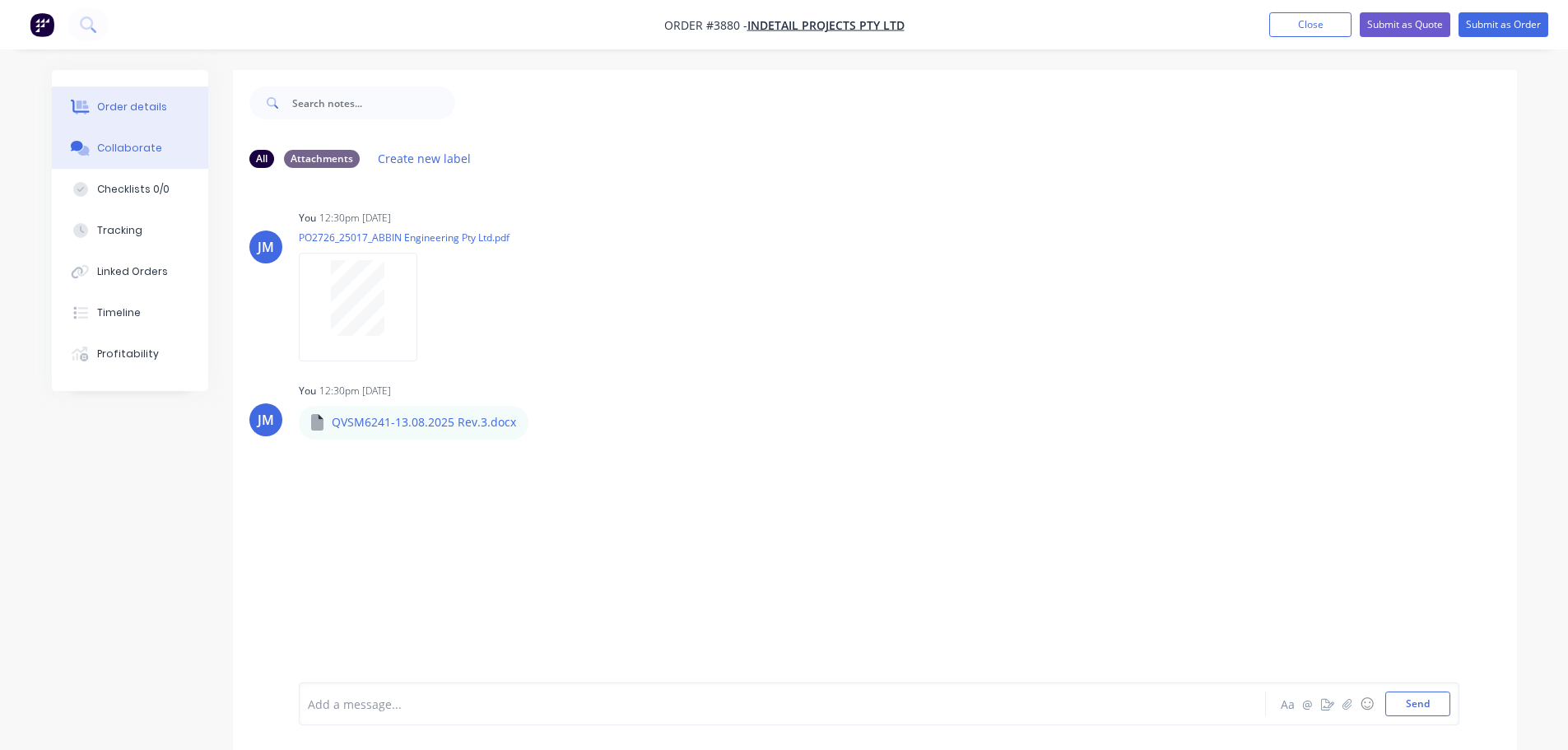
click at [124, 107] on div "Order details" at bounding box center [132, 107] width 70 height 15
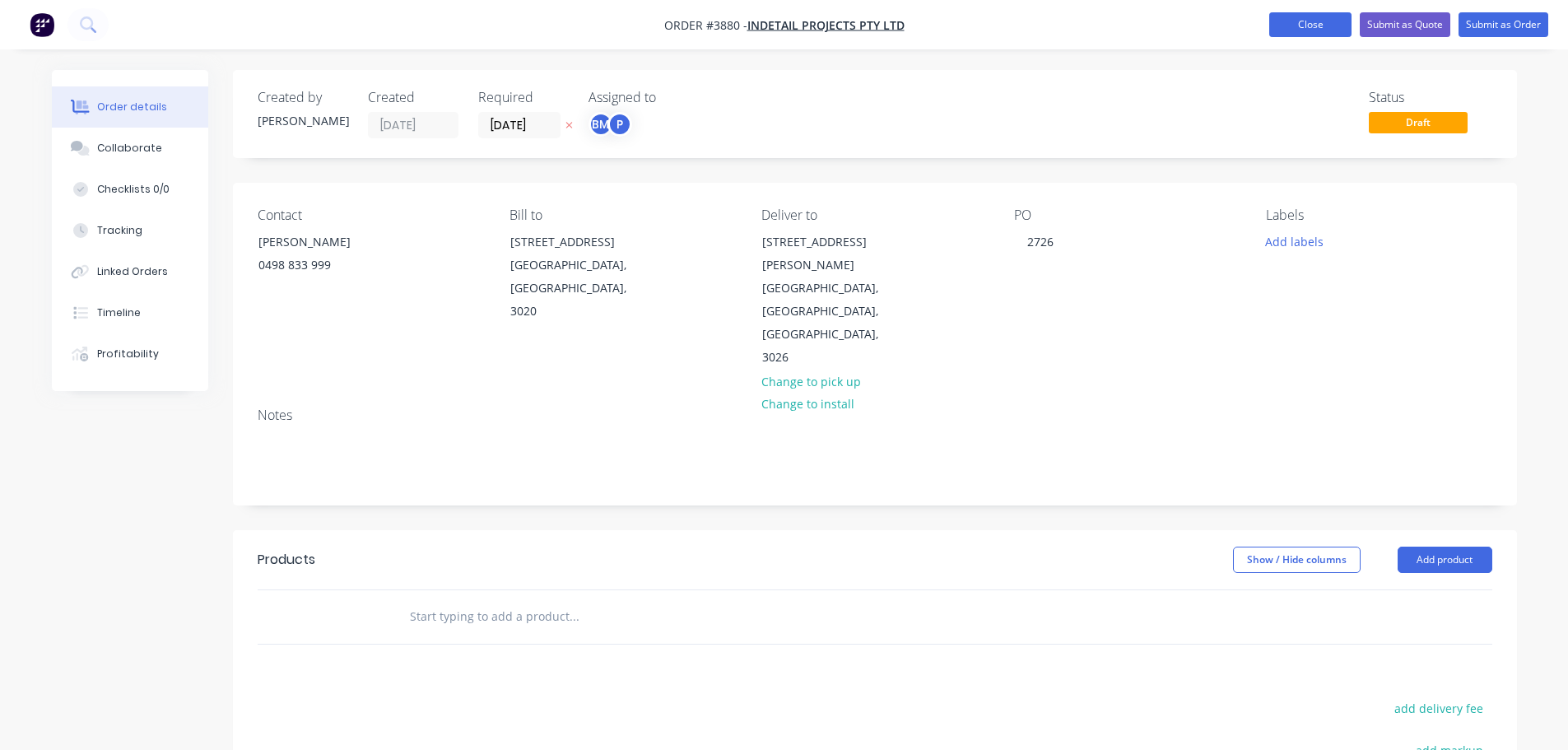
click at [1305, 21] on button "Close" at bounding box center [1310, 25] width 82 height 25
